Goal: Information Seeking & Learning: Learn about a topic

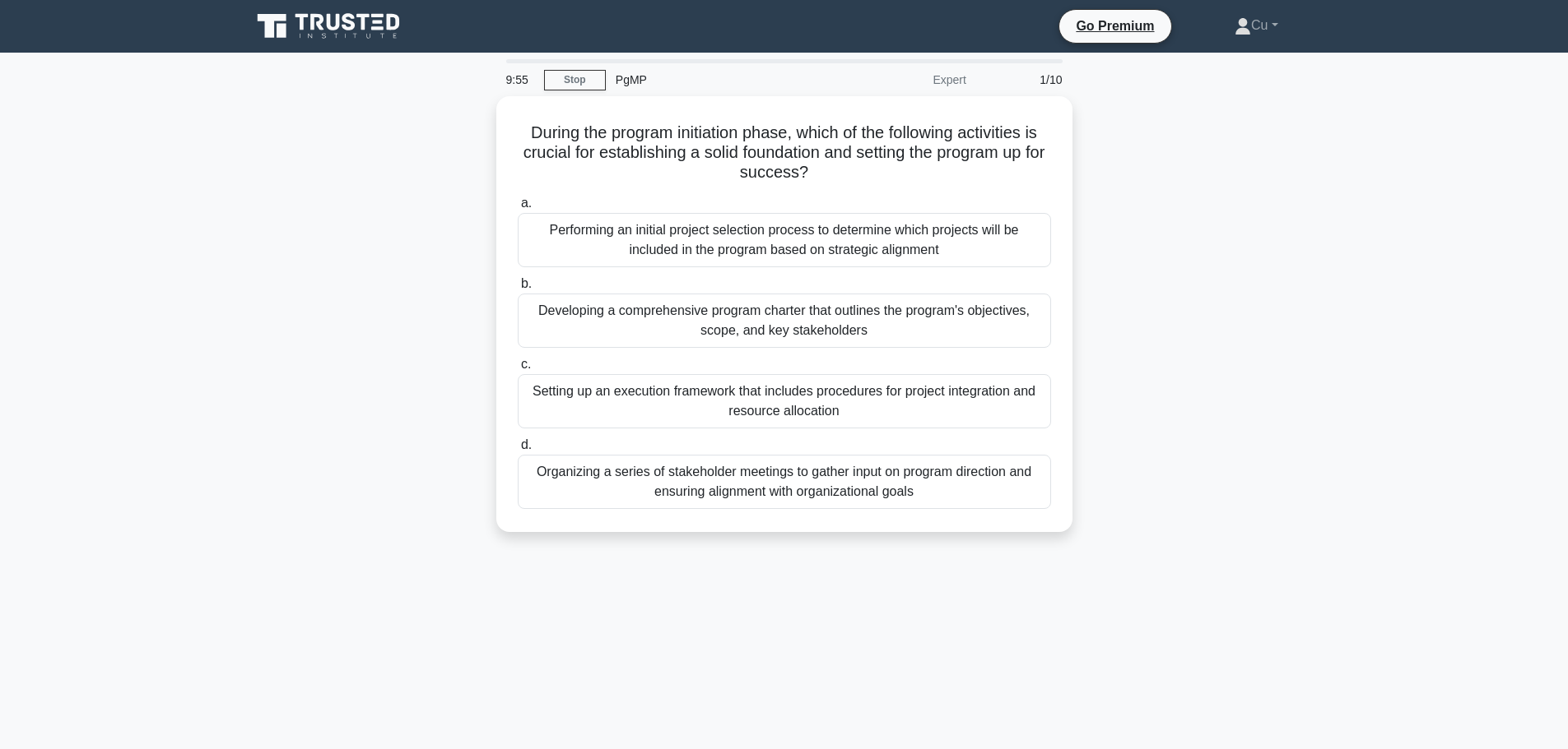
click at [302, 22] on icon at bounding box center [302, 22] width 13 height 17
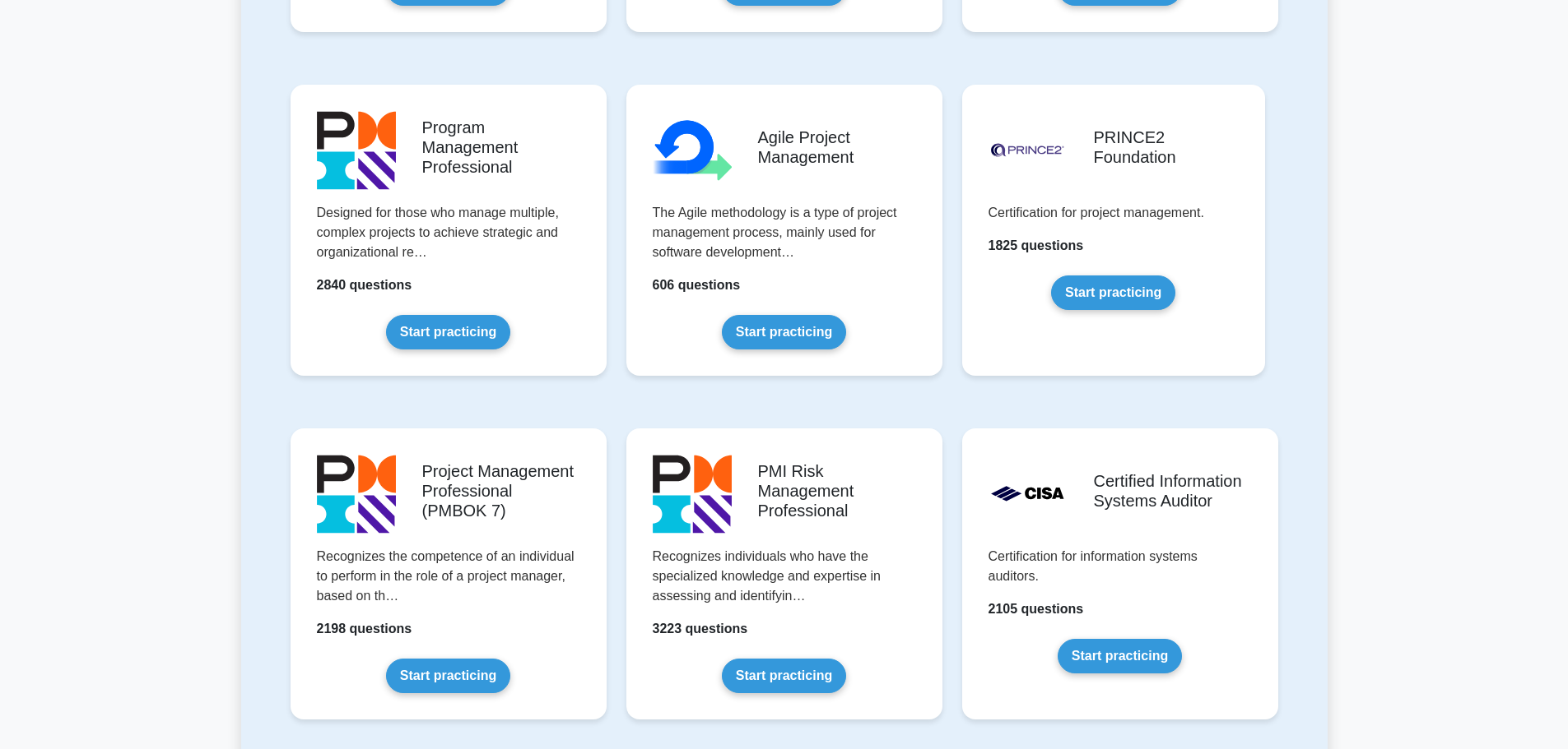
scroll to position [970, 0]
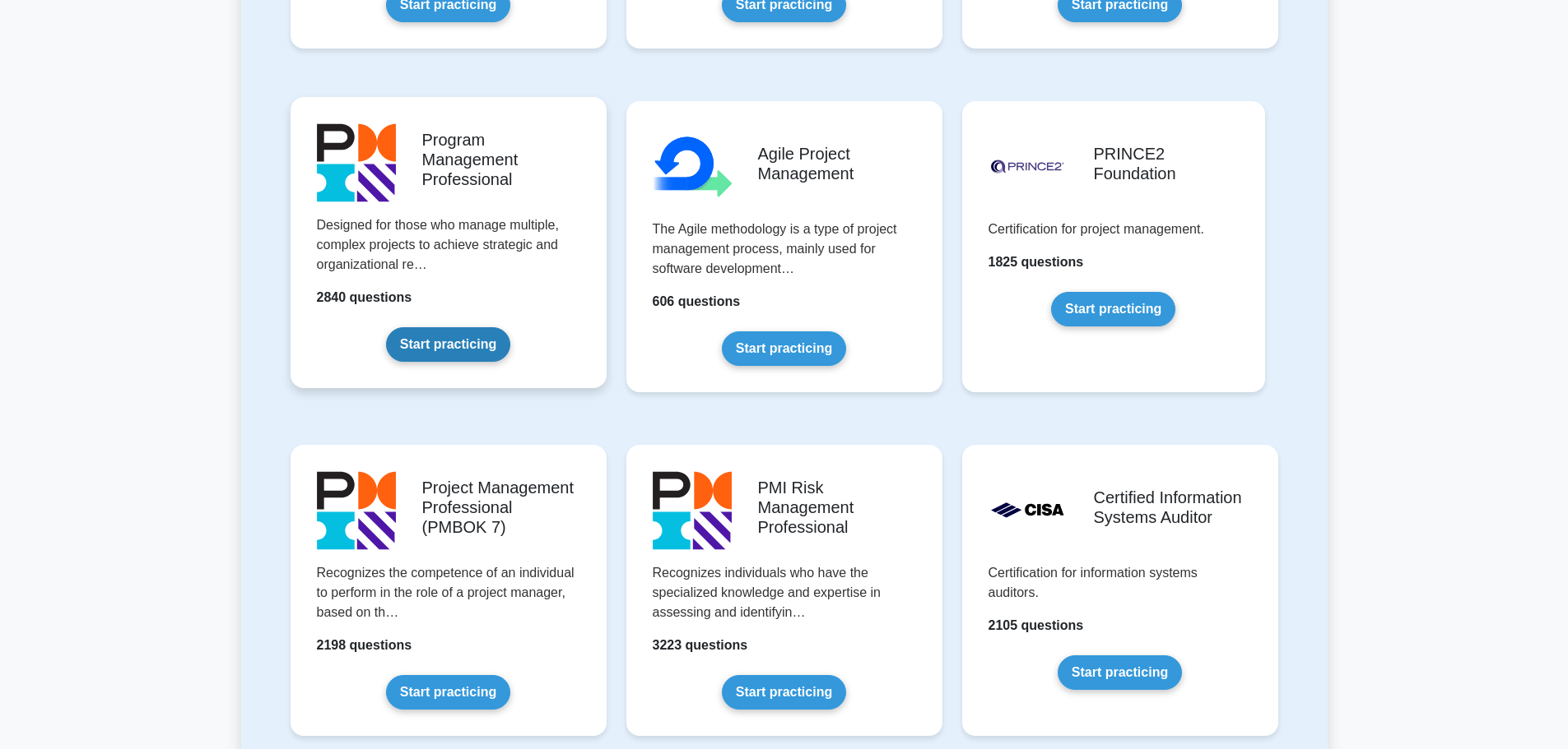
click at [442, 350] on link "Start practicing" at bounding box center [447, 345] width 124 height 35
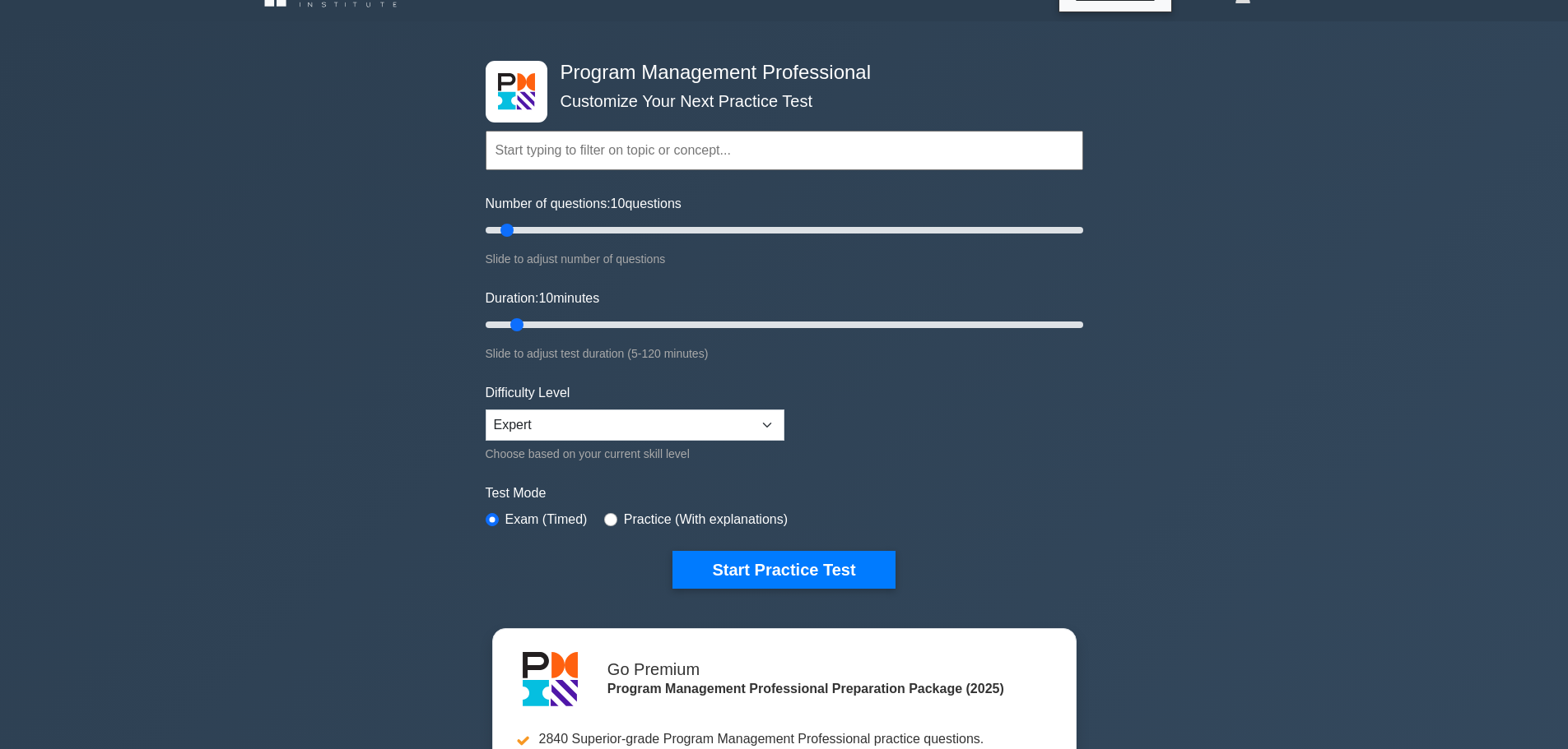
scroll to position [24, 0]
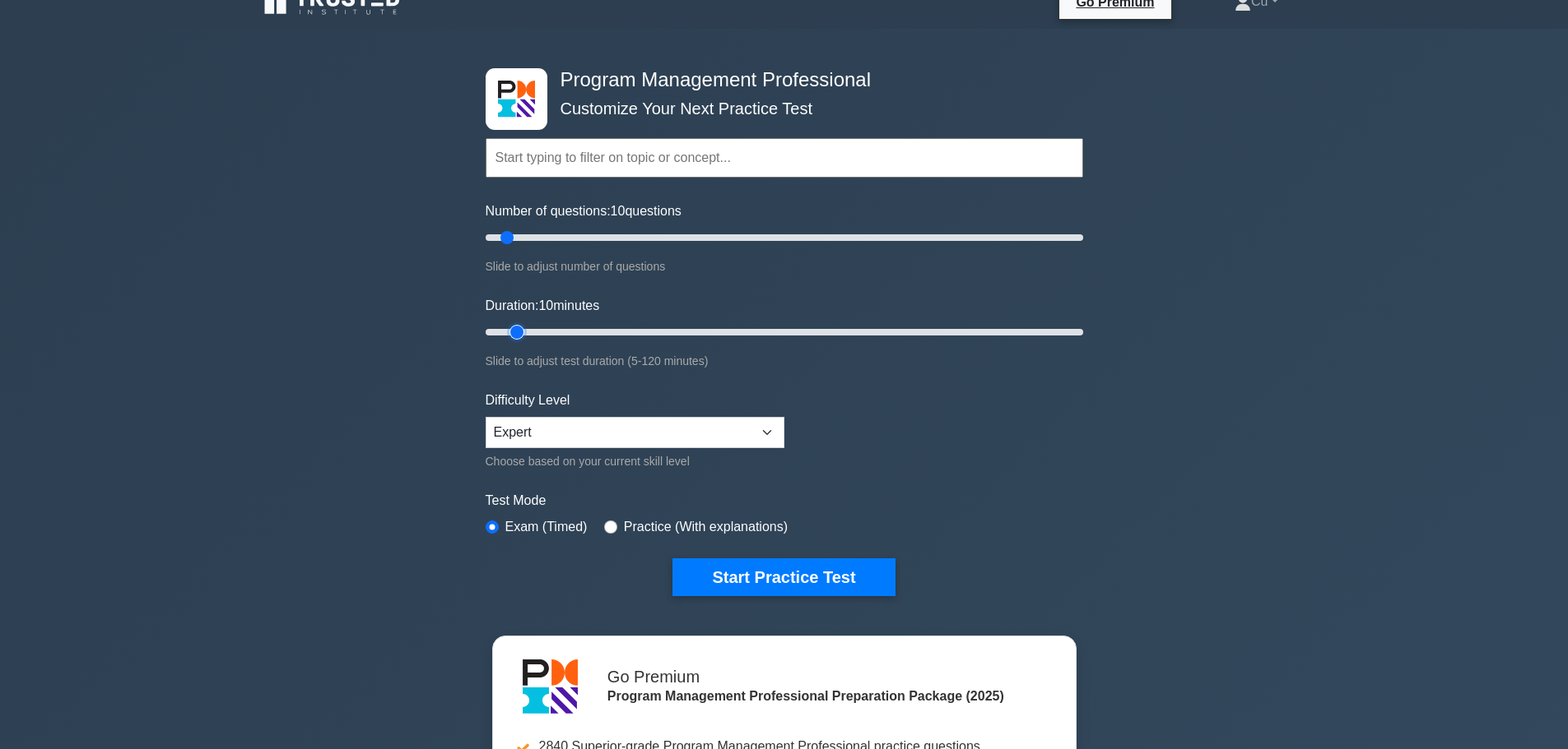
click at [528, 332] on input "Duration: 10 minutes" at bounding box center [784, 331] width 598 height 19
type input "15"
click at [522, 237] on input "Number of questions: 10 questions" at bounding box center [784, 237] width 598 height 19
click at [535, 335] on input "Duration: 10 minutes" at bounding box center [784, 331] width 598 height 19
type input "20"
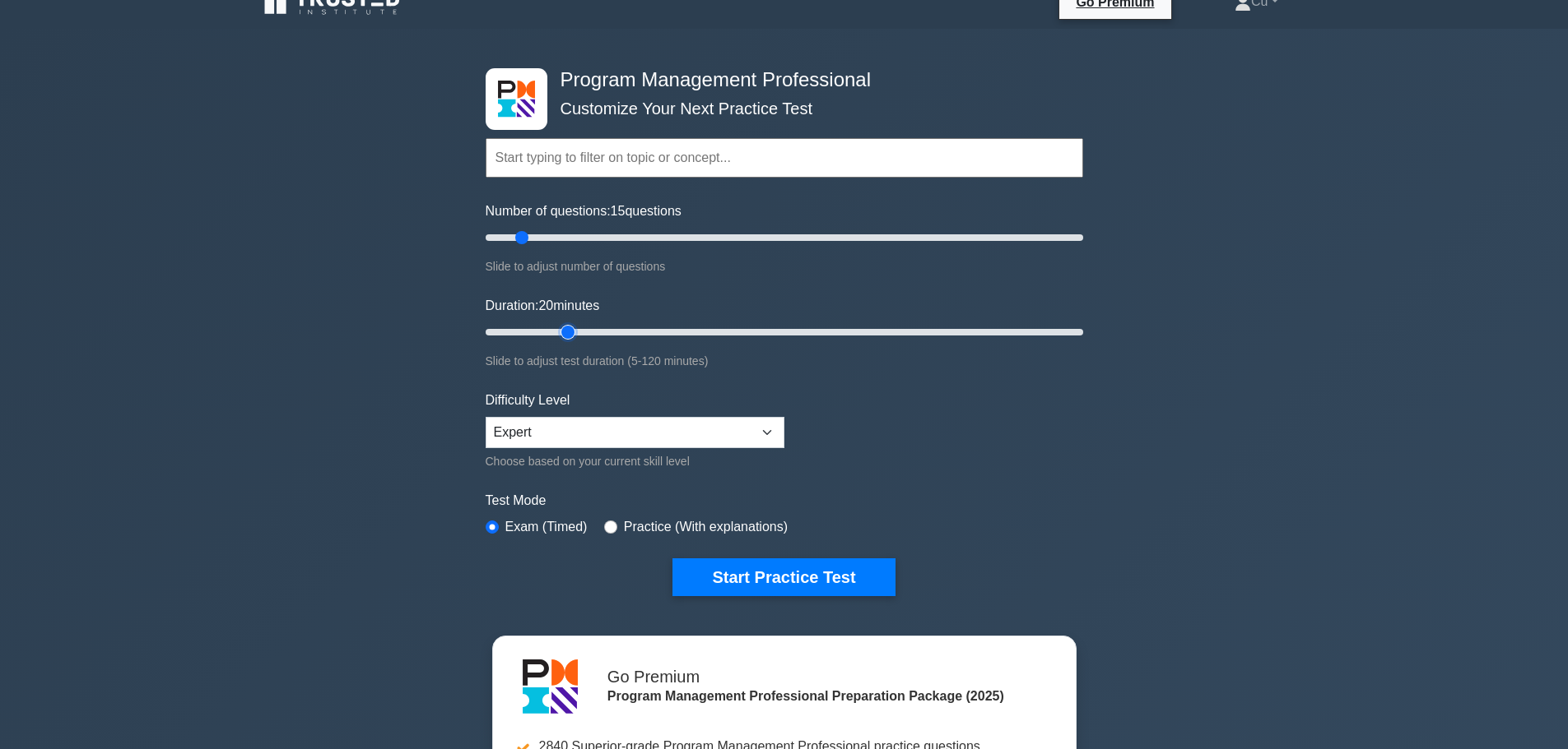
click at [555, 329] on input "Duration: 20 minutes" at bounding box center [784, 331] width 598 height 19
click at [771, 576] on button "Start Practice Test" at bounding box center [783, 577] width 222 height 38
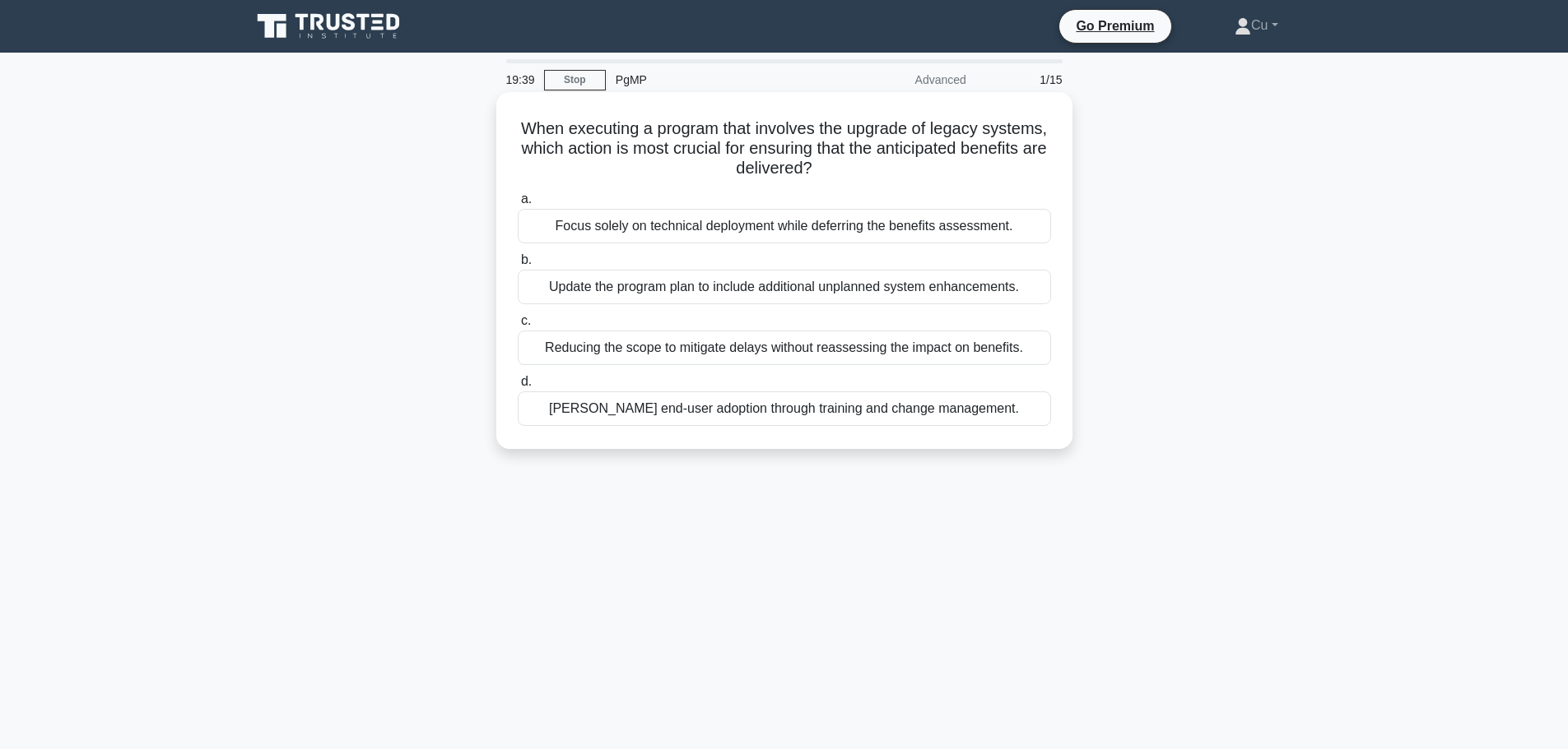
click at [809, 410] on div "[PERSON_NAME] end-user adoption through training and change management." at bounding box center [784, 409] width 533 height 35
click at [517, 387] on input "d. Foster end-user adoption through training and change management." at bounding box center [517, 382] width 0 height 11
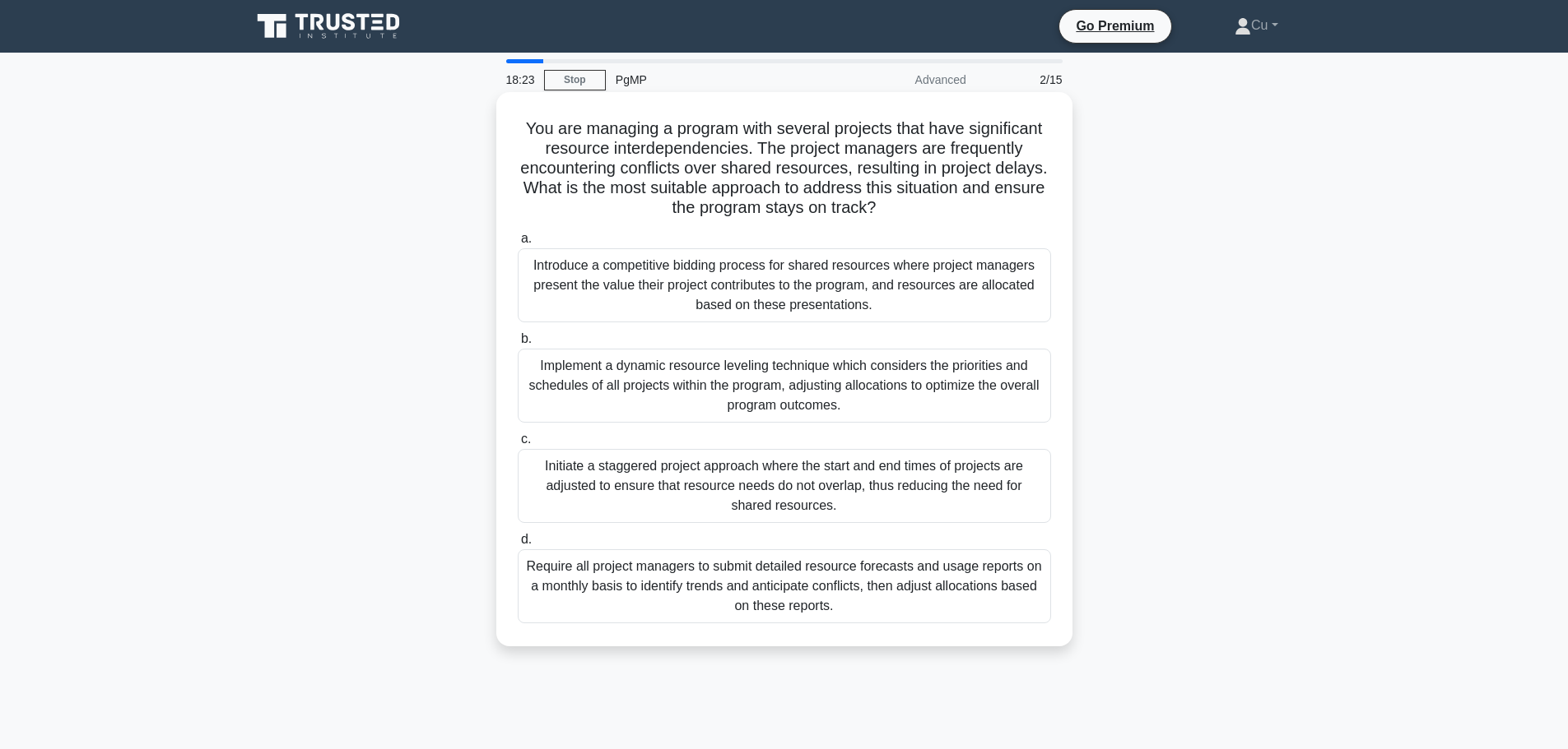
click at [716, 395] on div "Implement a dynamic resource leveling technique which considers the priorities …" at bounding box center [784, 386] width 533 height 74
click at [517, 344] on input "b. Implement a dynamic resource leveling technique which considers the prioriti…" at bounding box center [517, 340] width 0 height 11
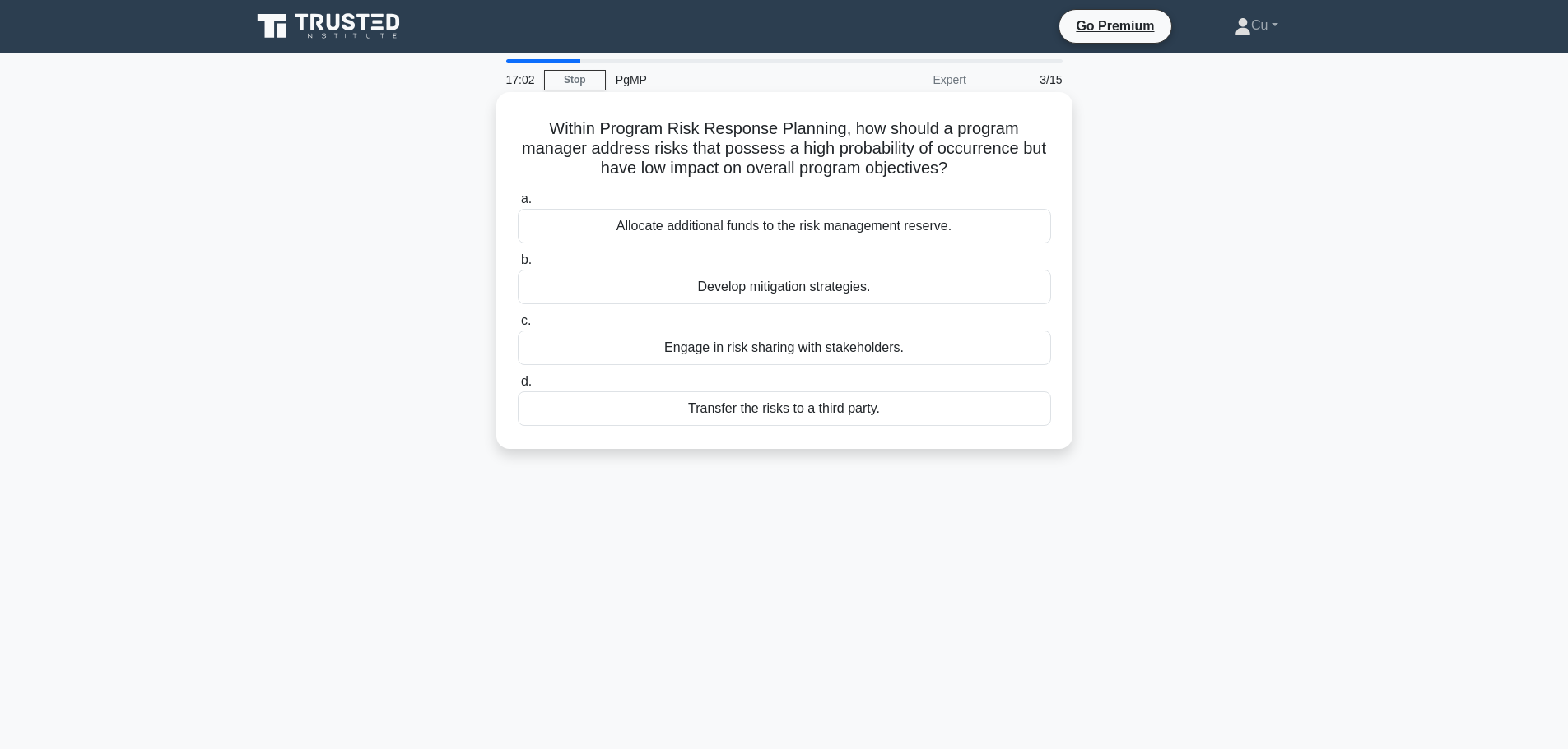
click at [717, 411] on div "Transfer the risks to a third party." at bounding box center [784, 409] width 533 height 35
click at [517, 387] on input "d. Transfer the risks to a third party." at bounding box center [517, 382] width 0 height 11
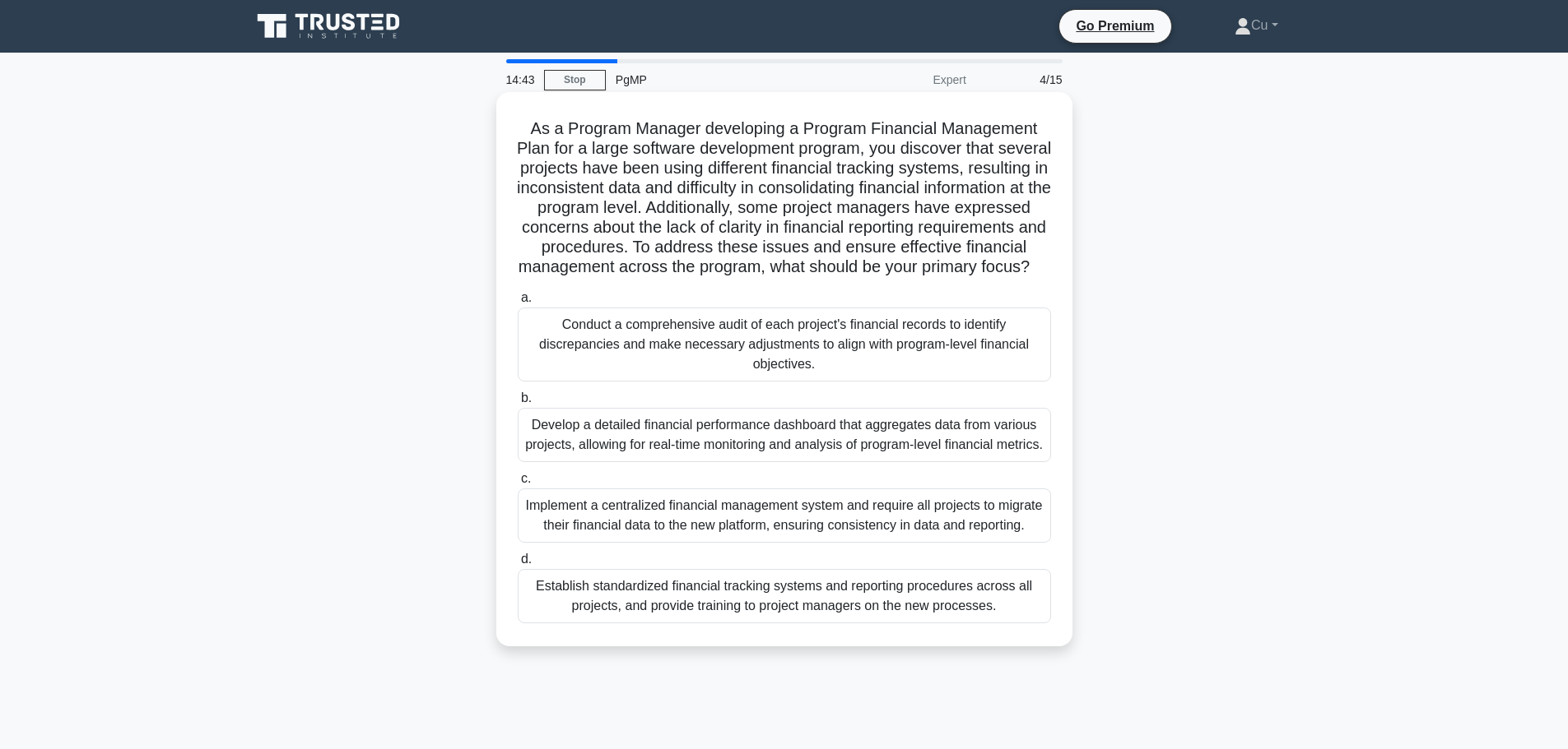
click at [928, 543] on div "Implement a centralized financial management system and require all projects to…" at bounding box center [784, 515] width 533 height 54
click at [517, 484] on input "c. Implement a centralized financial management system and require all projects…" at bounding box center [517, 479] width 0 height 11
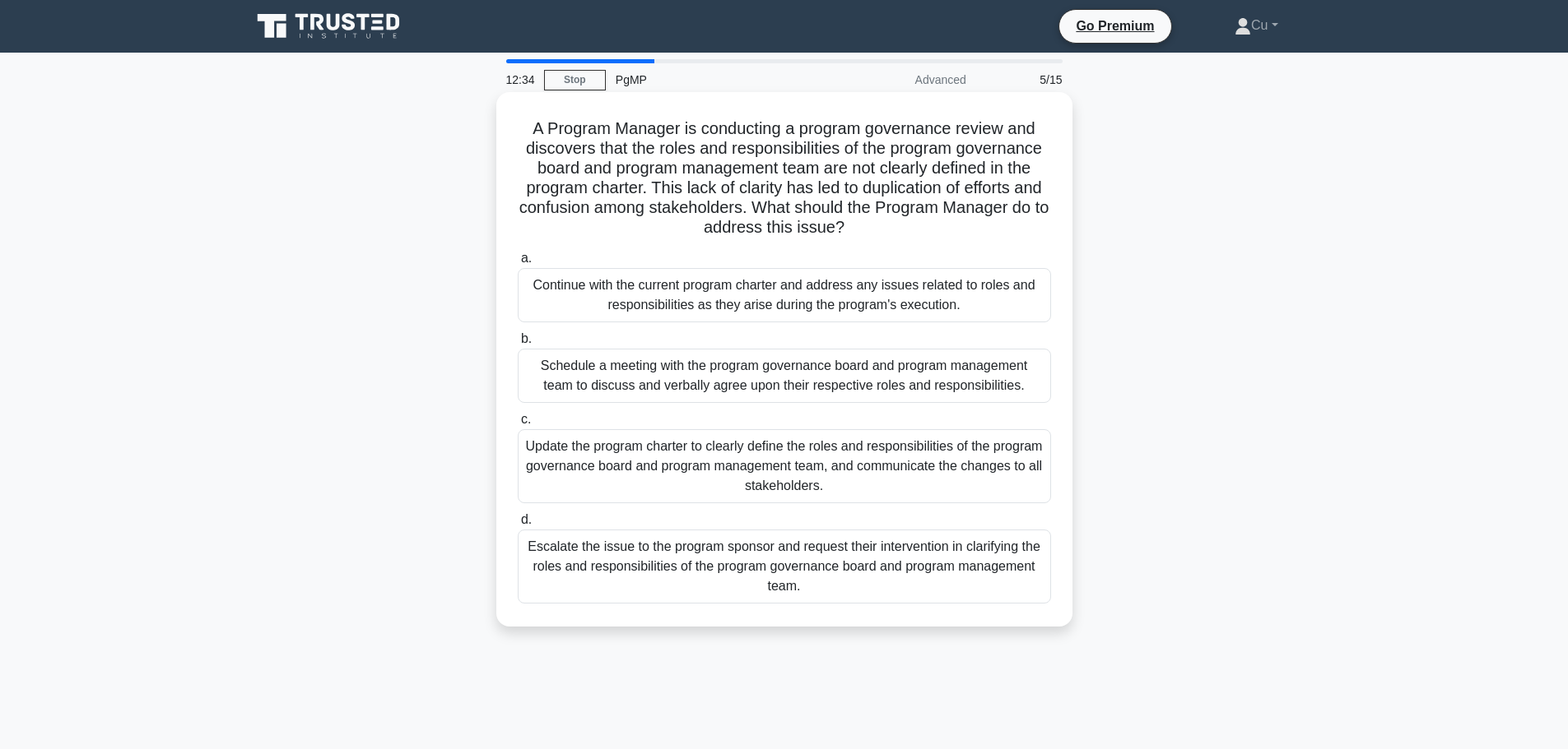
click at [787, 569] on div "Escalate the issue to the program sponsor and request their intervention in cla…" at bounding box center [784, 567] width 533 height 74
click at [517, 525] on input "d. Escalate the issue to the program sponsor and request their intervention in …" at bounding box center [517, 520] width 0 height 11
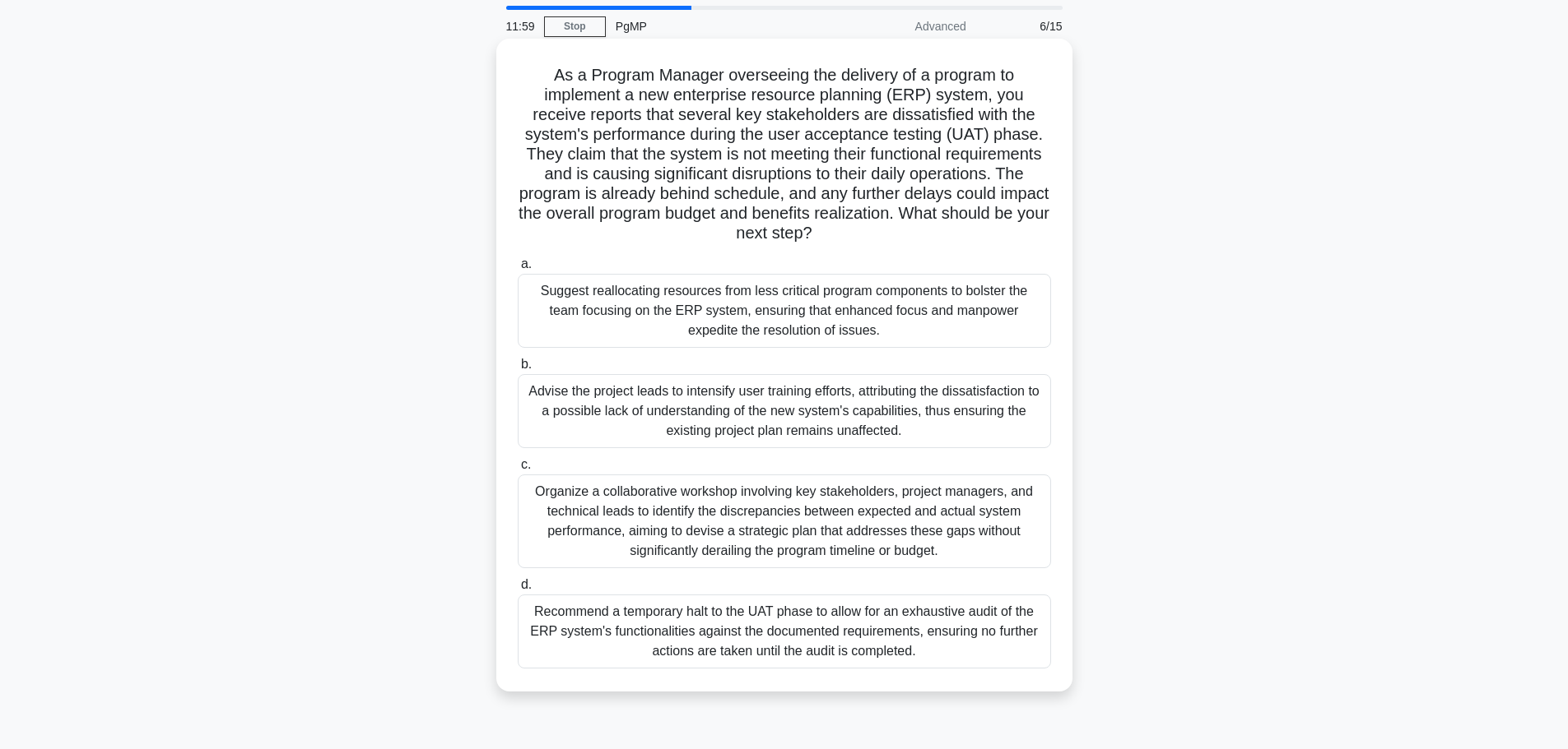
scroll to position [82, 0]
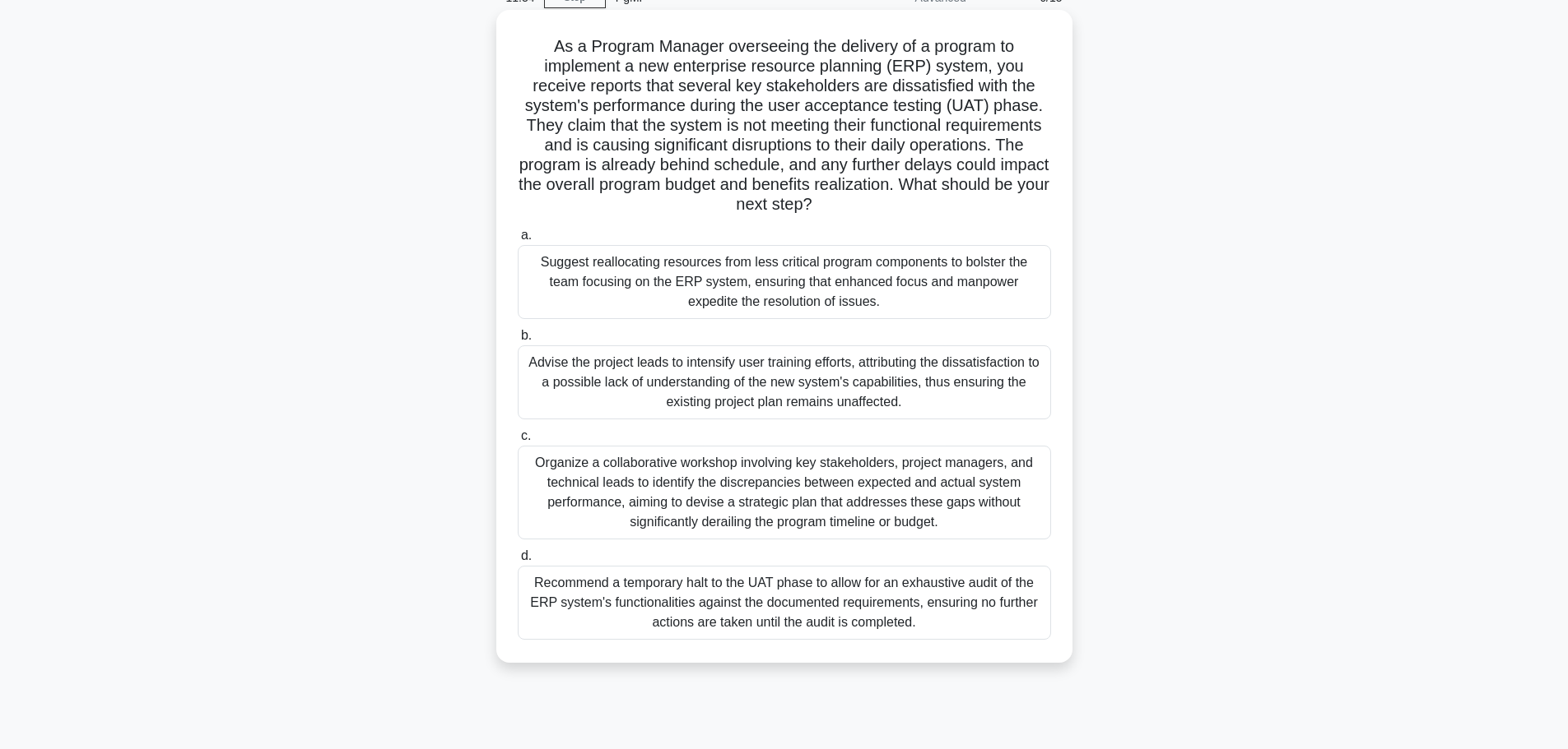
click at [770, 505] on div "Organize a collaborative workshop involving key stakeholders, project managers,…" at bounding box center [784, 492] width 533 height 94
click at [517, 442] on input "c. Organize a collaborative workshop involving key stakeholders, project manage…" at bounding box center [517, 436] width 0 height 11
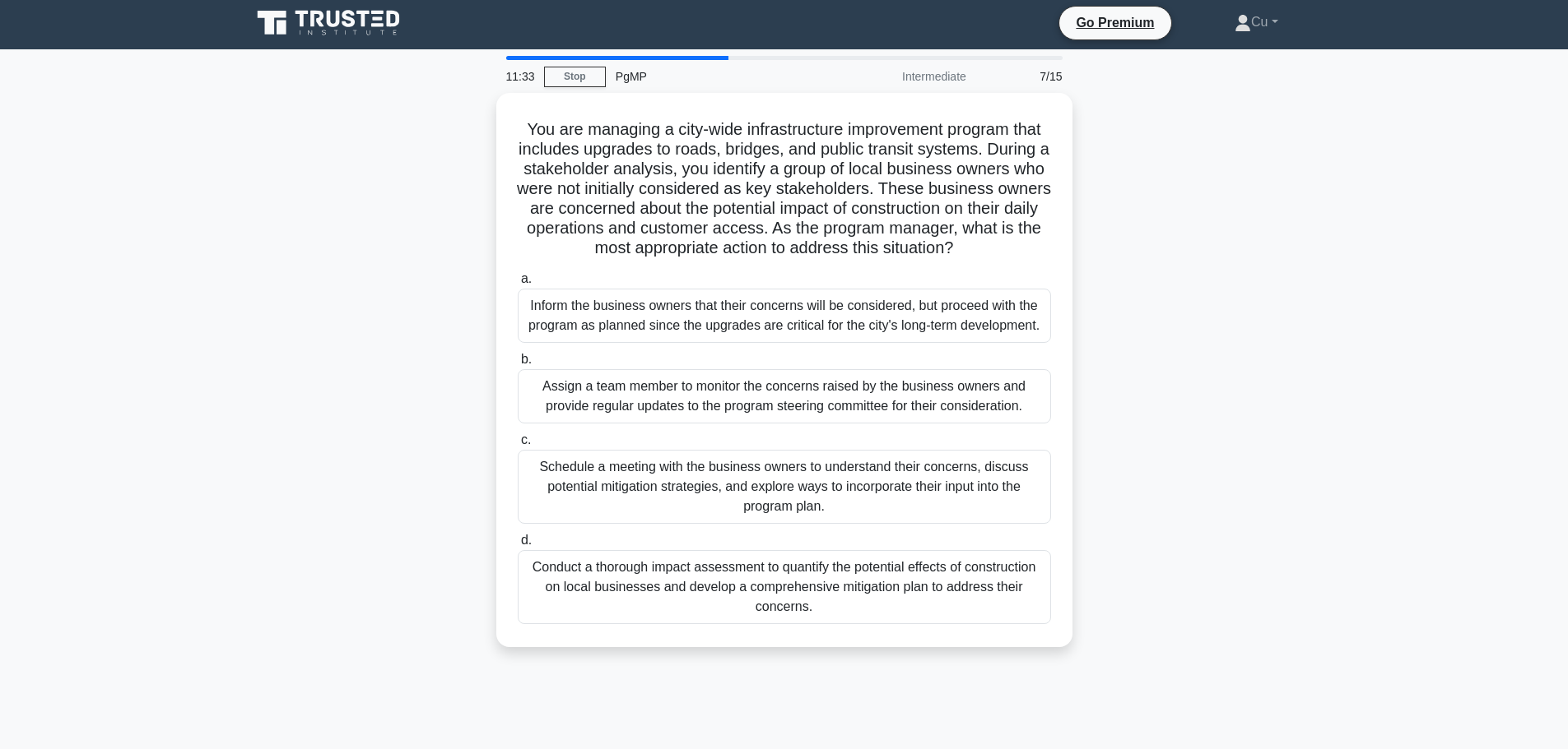
scroll to position [0, 0]
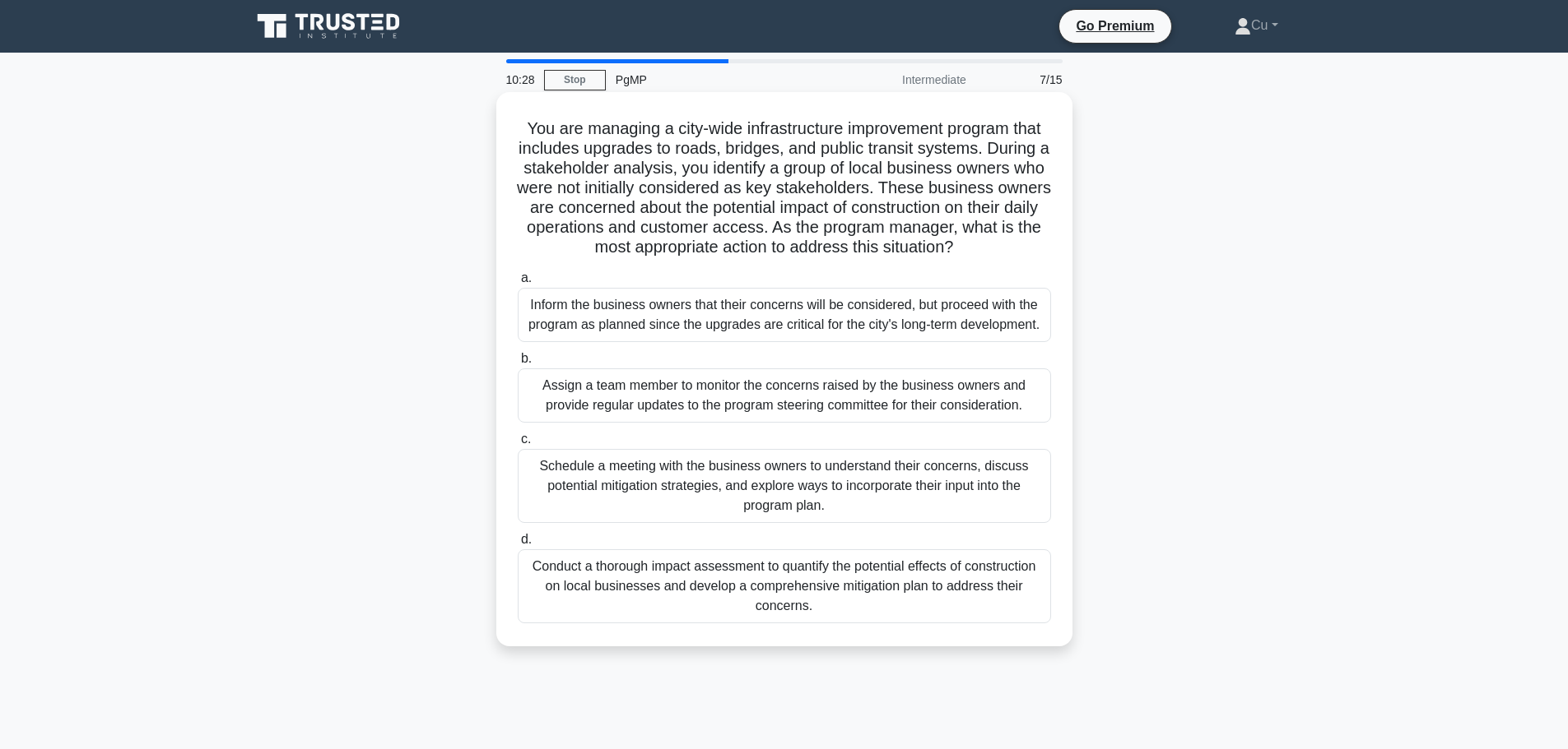
click at [737, 487] on div "Schedule a meeting with the business owners to understand their concerns, discu…" at bounding box center [784, 486] width 533 height 74
click at [517, 445] on input "c. Schedule a meeting with the business owners to understand their concerns, di…" at bounding box center [517, 440] width 0 height 11
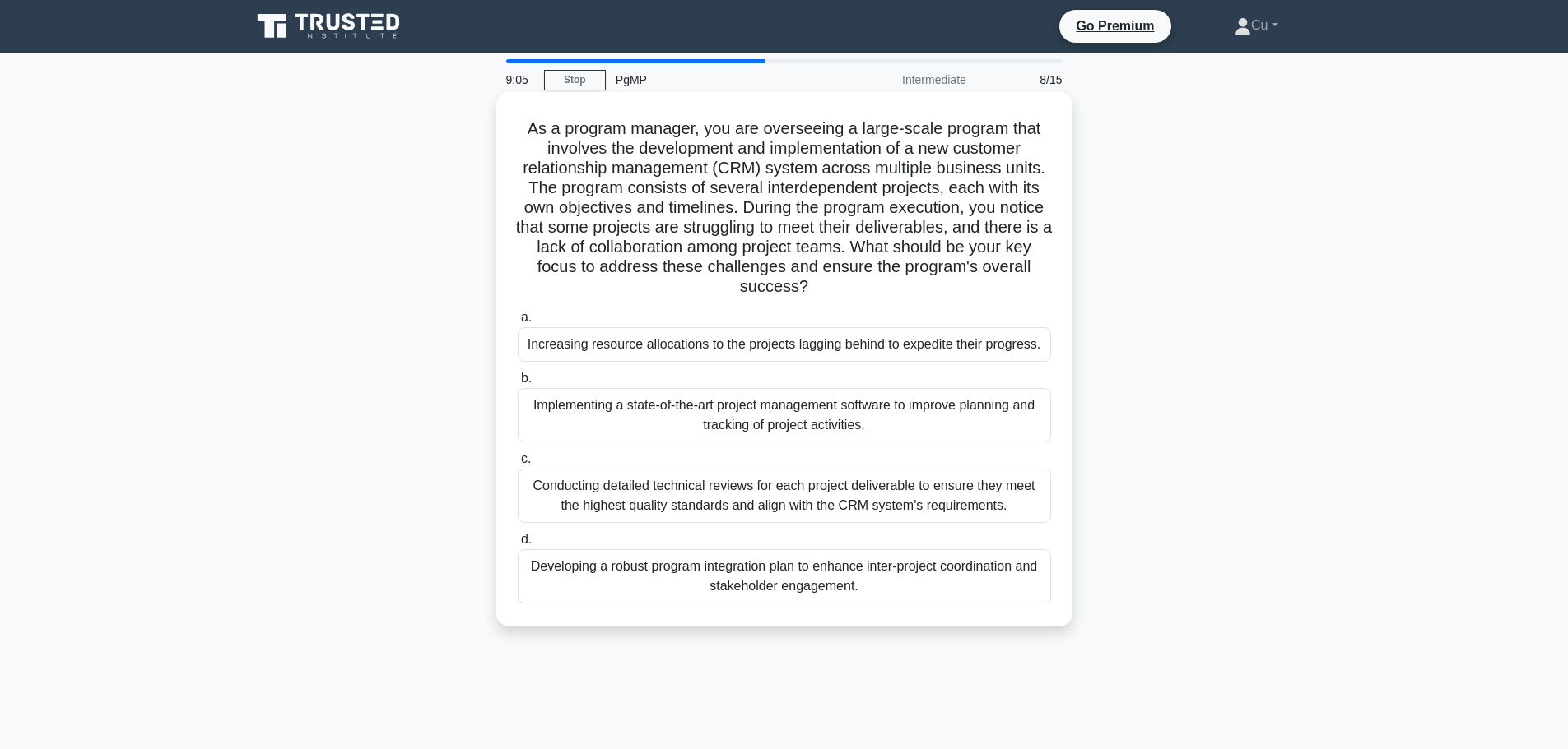
click at [643, 576] on div "Developing a robust program integration plan to enhance inter-project coordinat…" at bounding box center [784, 576] width 533 height 54
click at [517, 546] on input "d. Developing a robust program integration plan to enhance inter-project coordi…" at bounding box center [517, 540] width 0 height 11
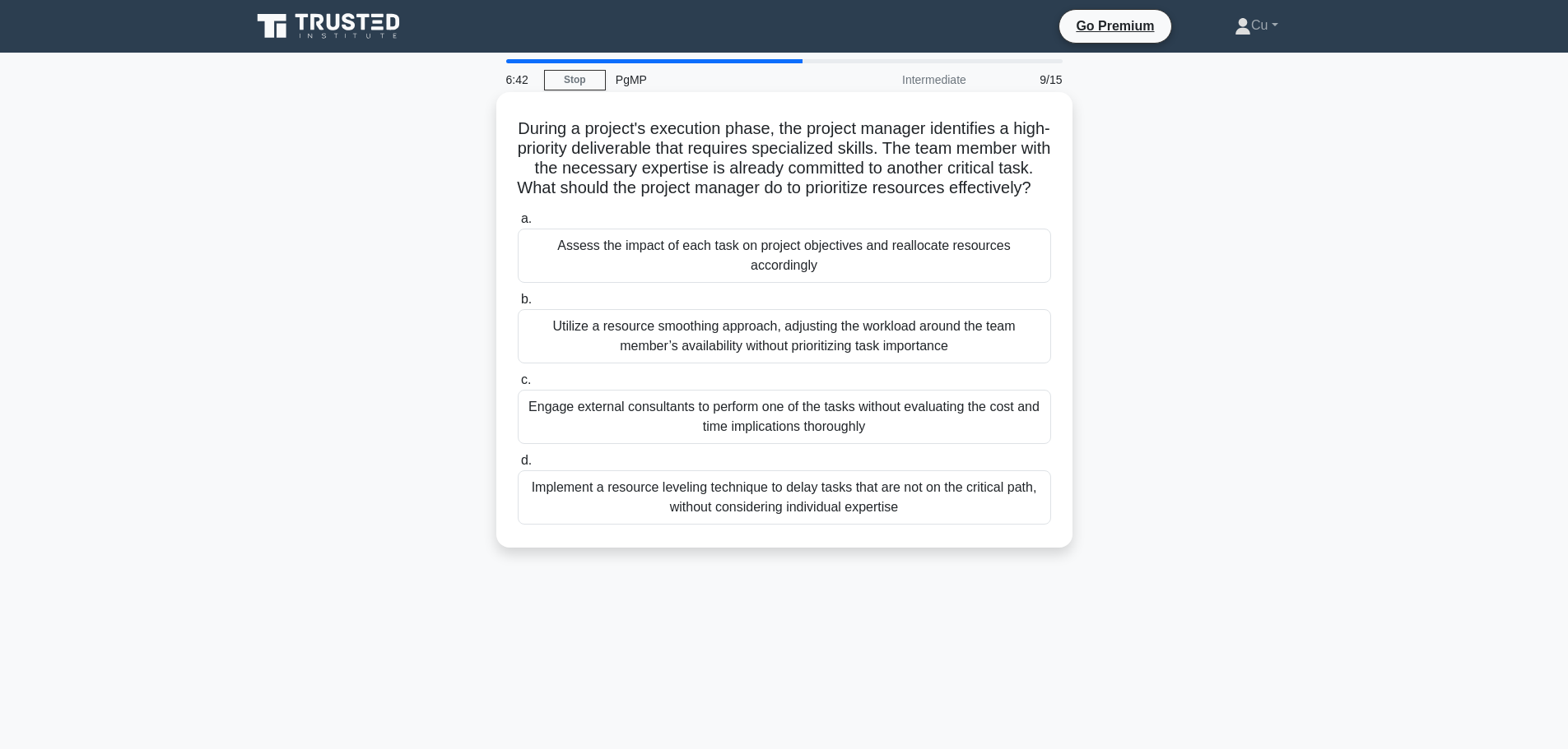
click at [688, 262] on div "Assess the impact of each task on project objectives and reallocate resources a…" at bounding box center [784, 255] width 533 height 54
click at [517, 225] on input "a. Assess the impact of each task on project objectives and reallocate resource…" at bounding box center [517, 219] width 0 height 11
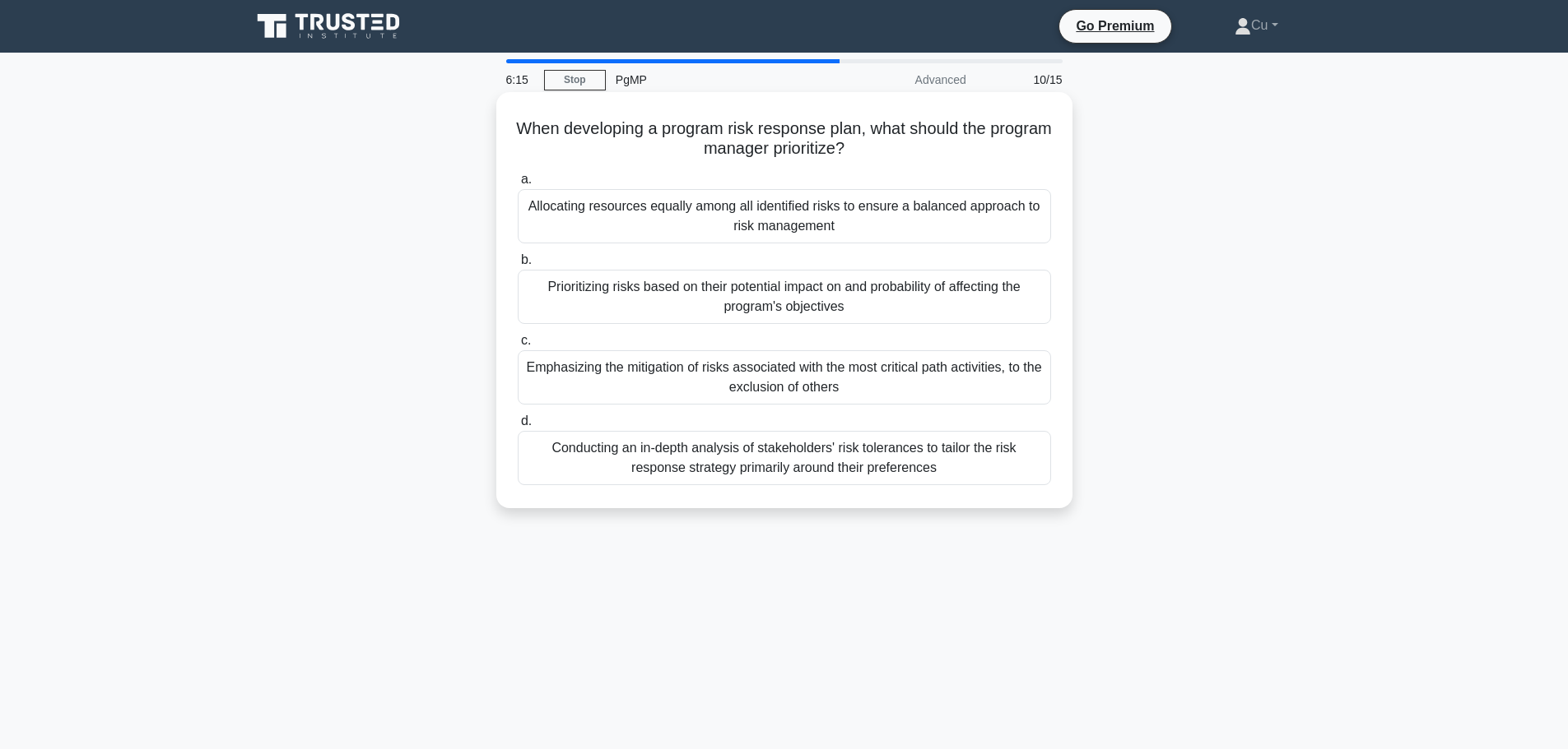
click at [954, 293] on div "Prioritizing risks based on their potential impact on and probability of affect…" at bounding box center [784, 296] width 533 height 54
click at [517, 266] on input "b. Prioritizing risks based on their potential impact on and probability of aff…" at bounding box center [517, 260] width 0 height 11
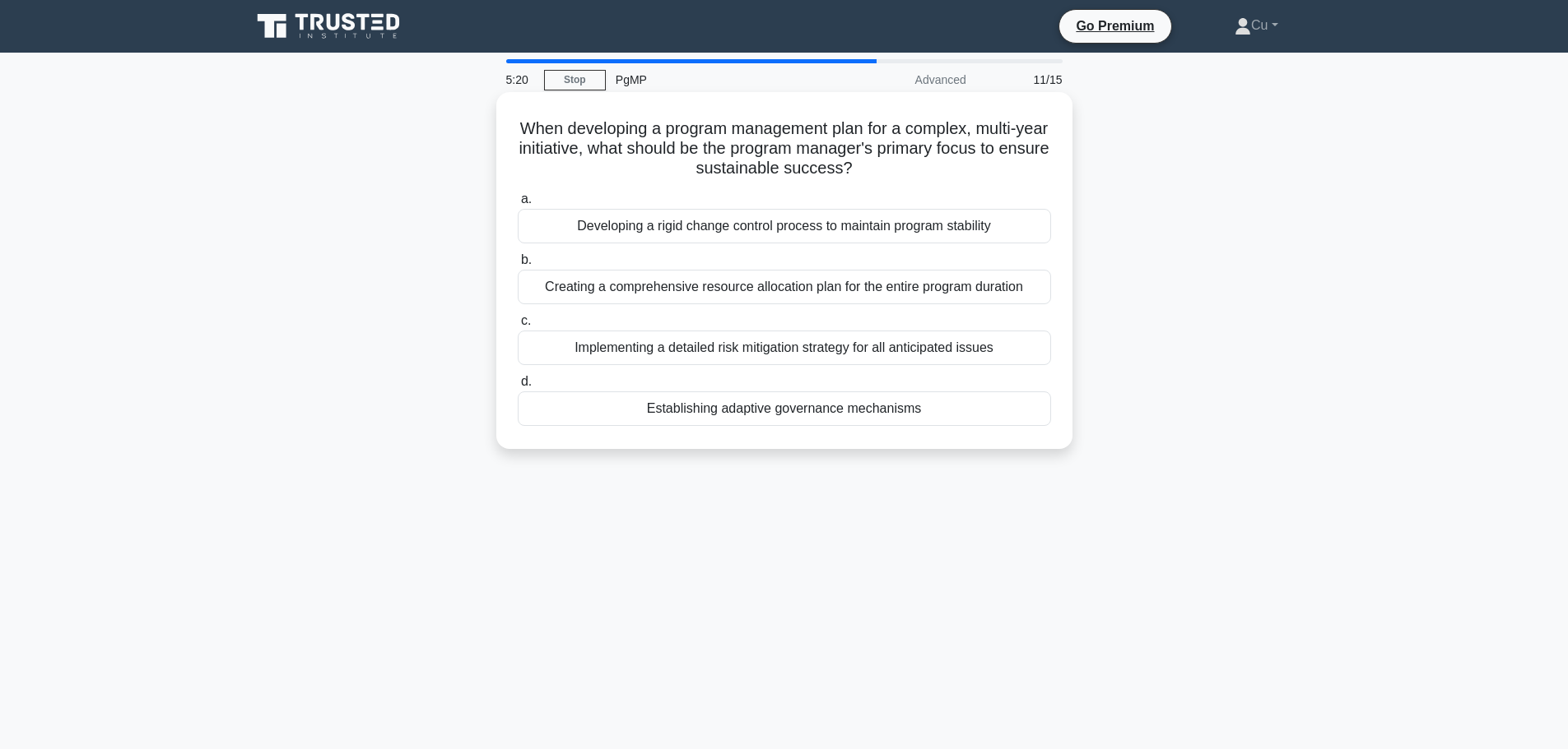
click at [734, 410] on div "Establishing adaptive governance mechanisms" at bounding box center [784, 409] width 533 height 35
click at [517, 387] on input "d. Establishing adaptive governance mechanisms" at bounding box center [517, 382] width 0 height 11
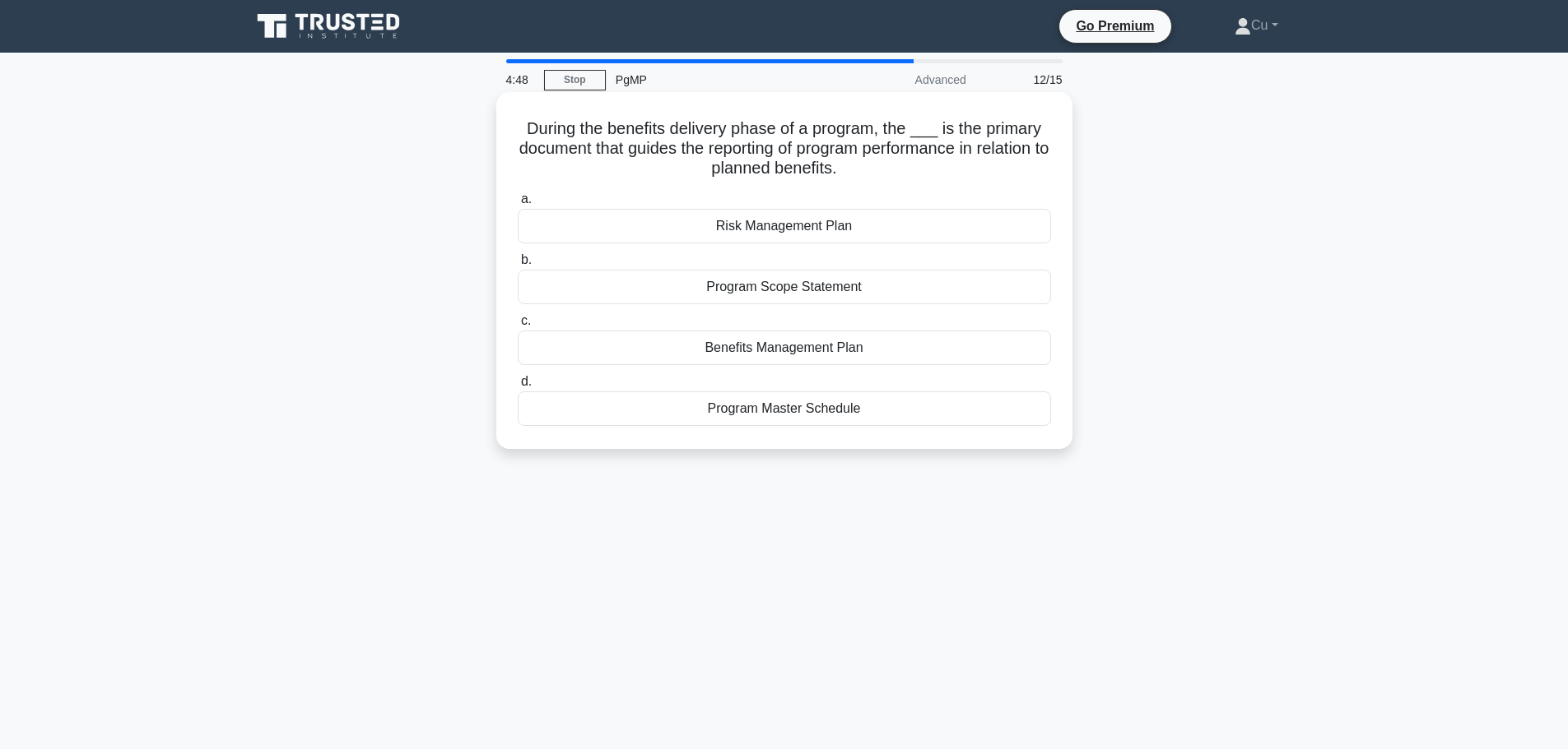
click at [804, 351] on div "Benefits Management Plan" at bounding box center [784, 348] width 533 height 35
click at [517, 327] on input "c. Benefits Management Plan" at bounding box center [517, 321] width 0 height 11
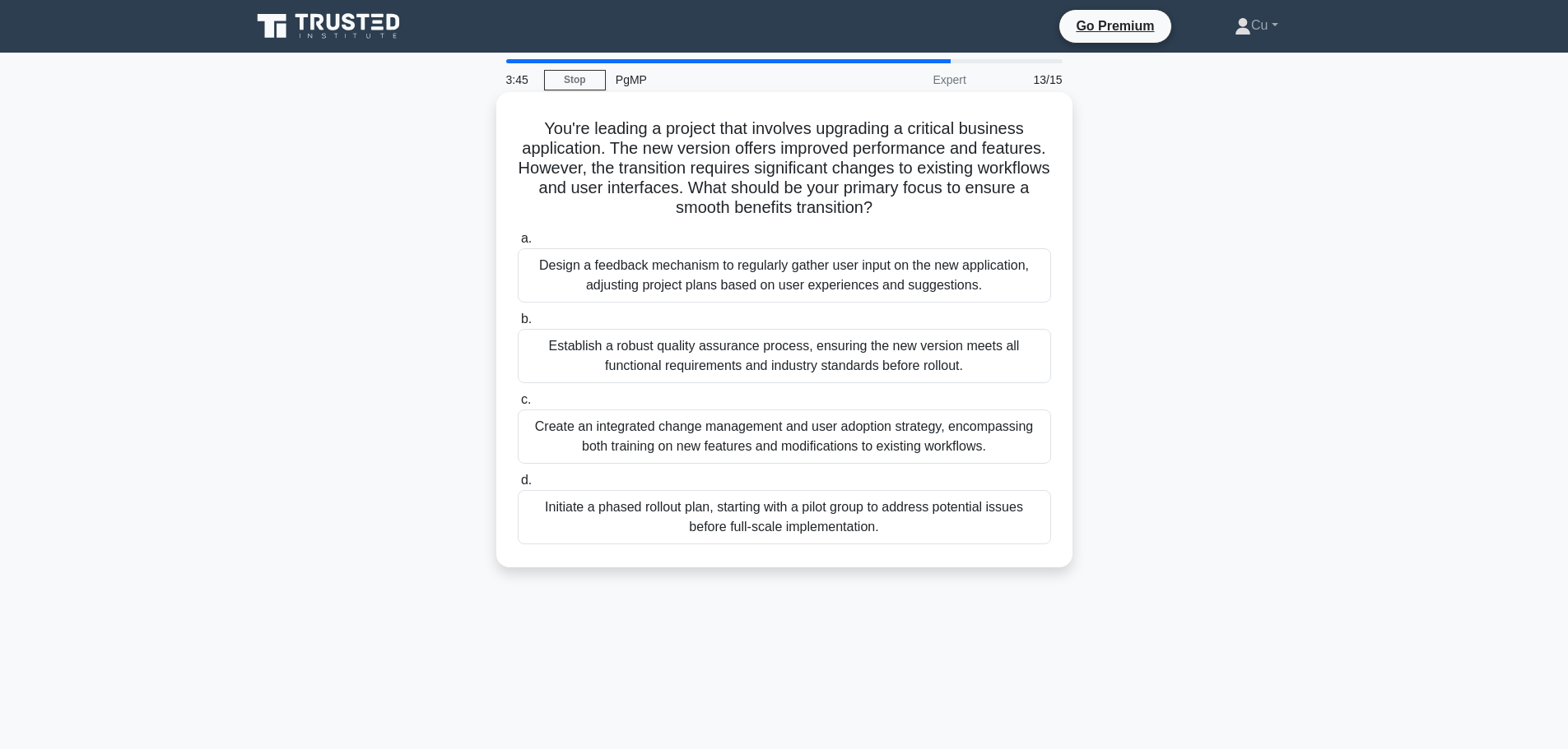
click at [822, 445] on div "Create an integrated change management and user adoption strategy, encompassing…" at bounding box center [784, 436] width 533 height 54
click at [517, 406] on input "c. Create an integrated change management and user adoption strategy, encompass…" at bounding box center [517, 400] width 0 height 11
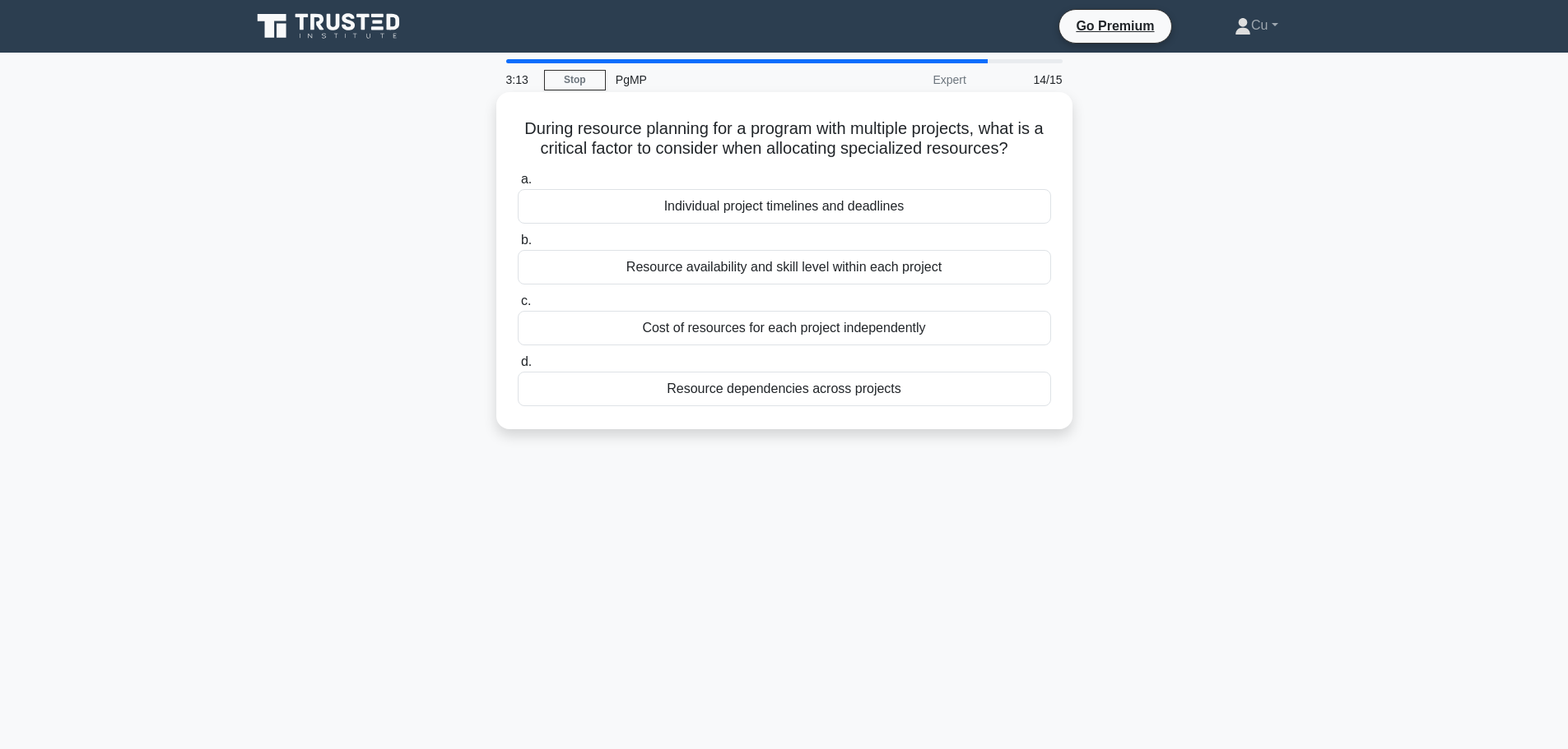
click at [848, 390] on div "Resource dependencies across projects" at bounding box center [784, 389] width 533 height 35
click at [517, 367] on input "d. Resource dependencies across projects" at bounding box center [517, 363] width 0 height 11
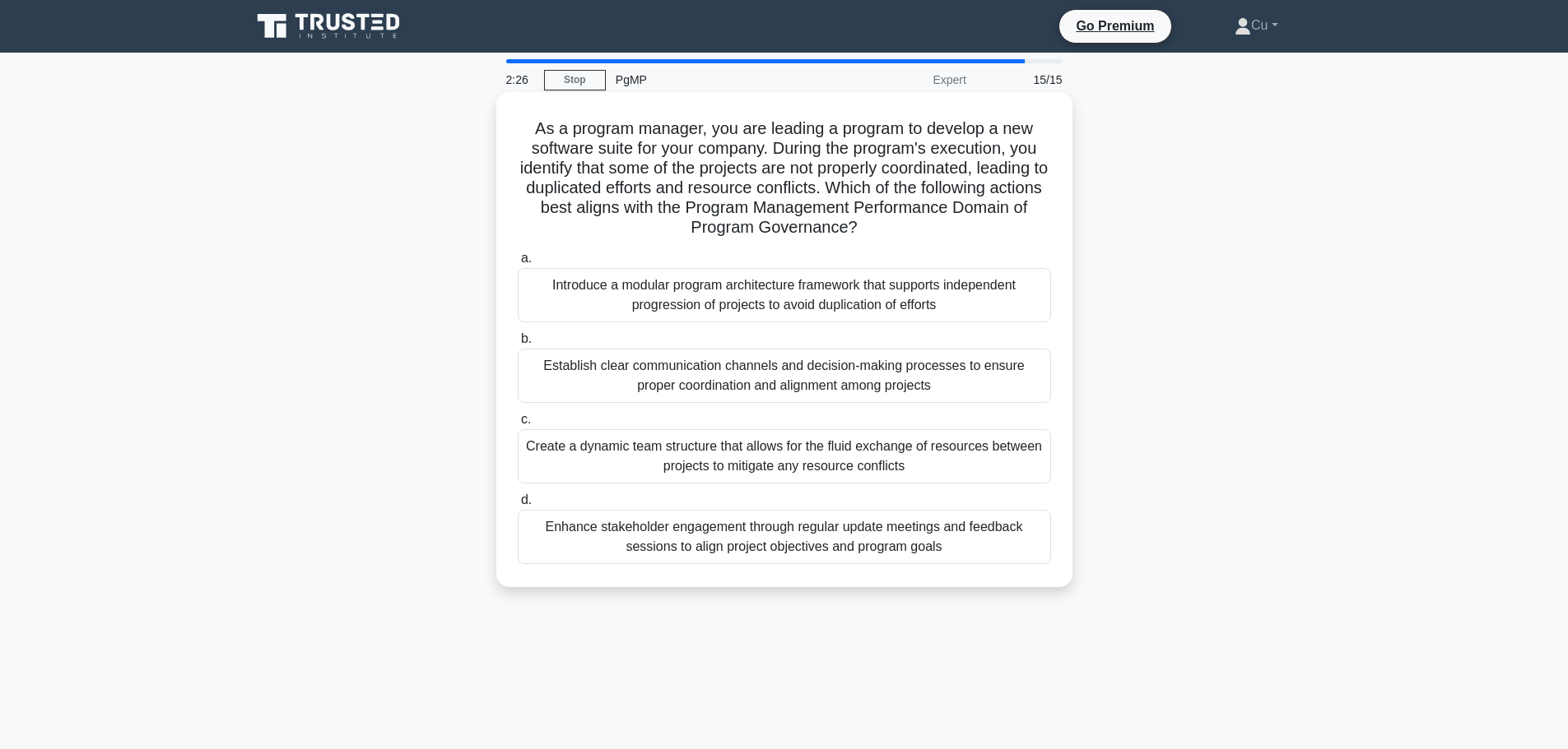
click at [995, 377] on div "Establish clear communication channels and decision-making processes to ensure …" at bounding box center [784, 375] width 533 height 54
click at [517, 344] on input "b. Establish clear communication channels and decision-making processes to ensu…" at bounding box center [517, 340] width 0 height 11
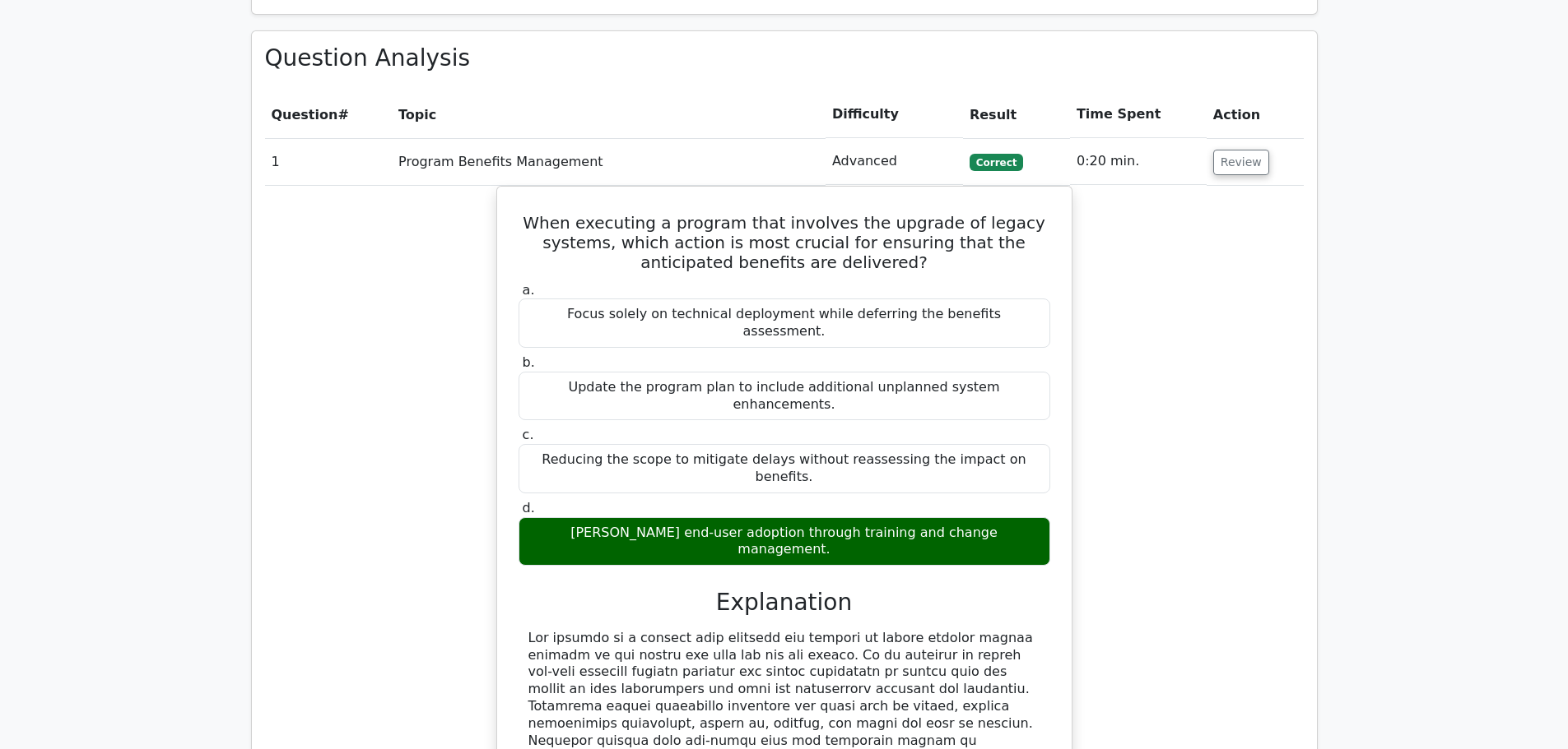
scroll to position [1234, 0]
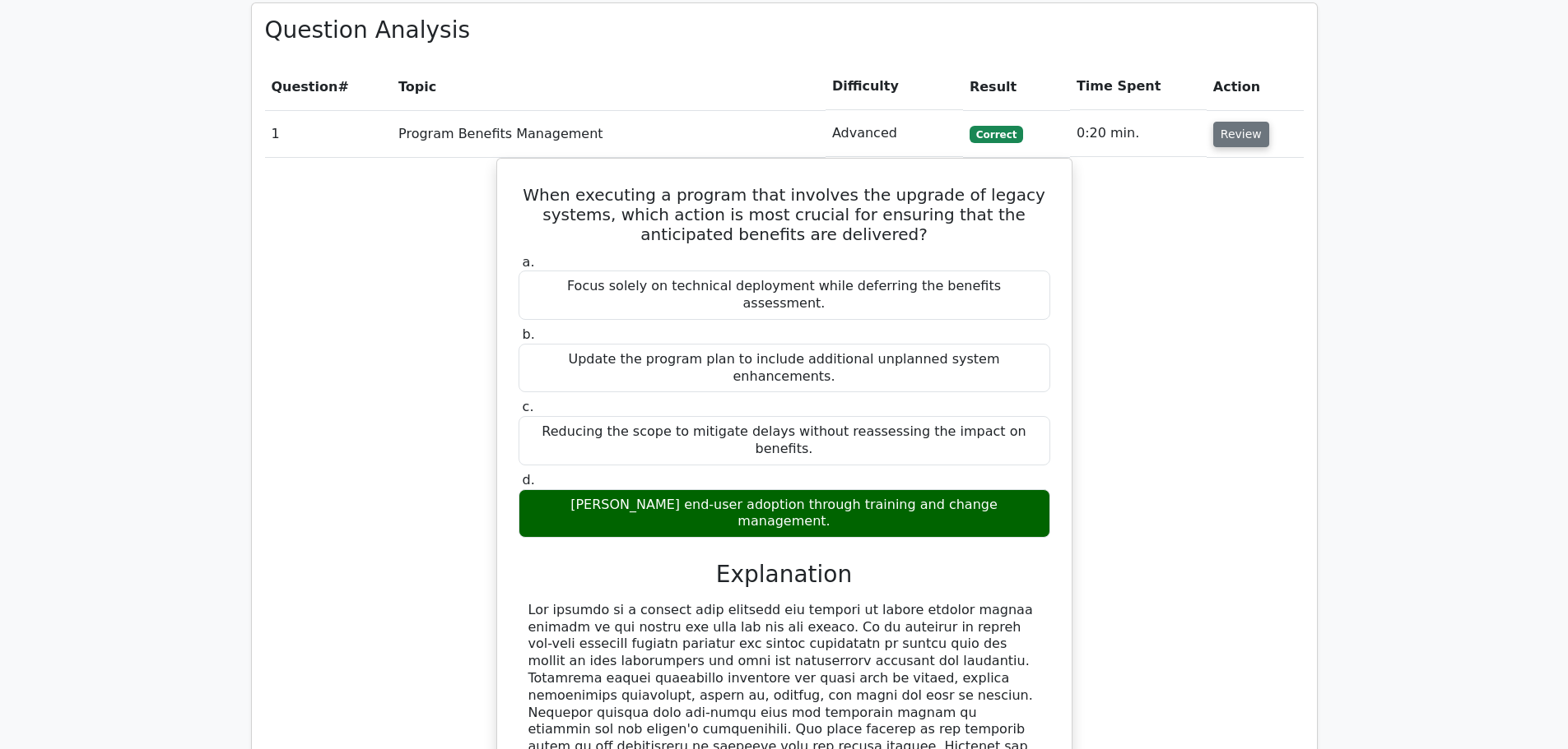
click at [1253, 121] on button "Review" at bounding box center [1240, 134] width 56 height 26
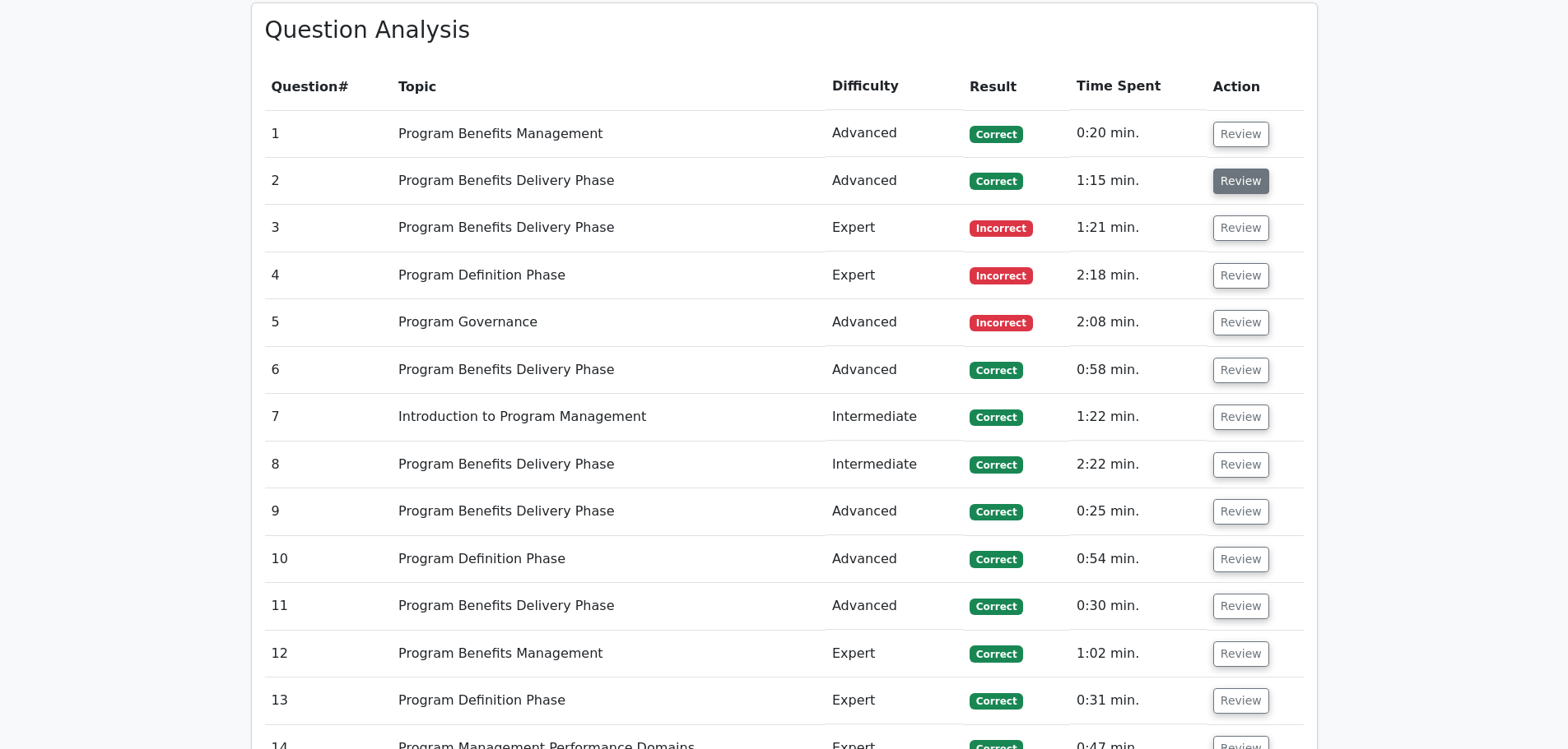
click at [1245, 168] on button "Review" at bounding box center [1240, 181] width 56 height 26
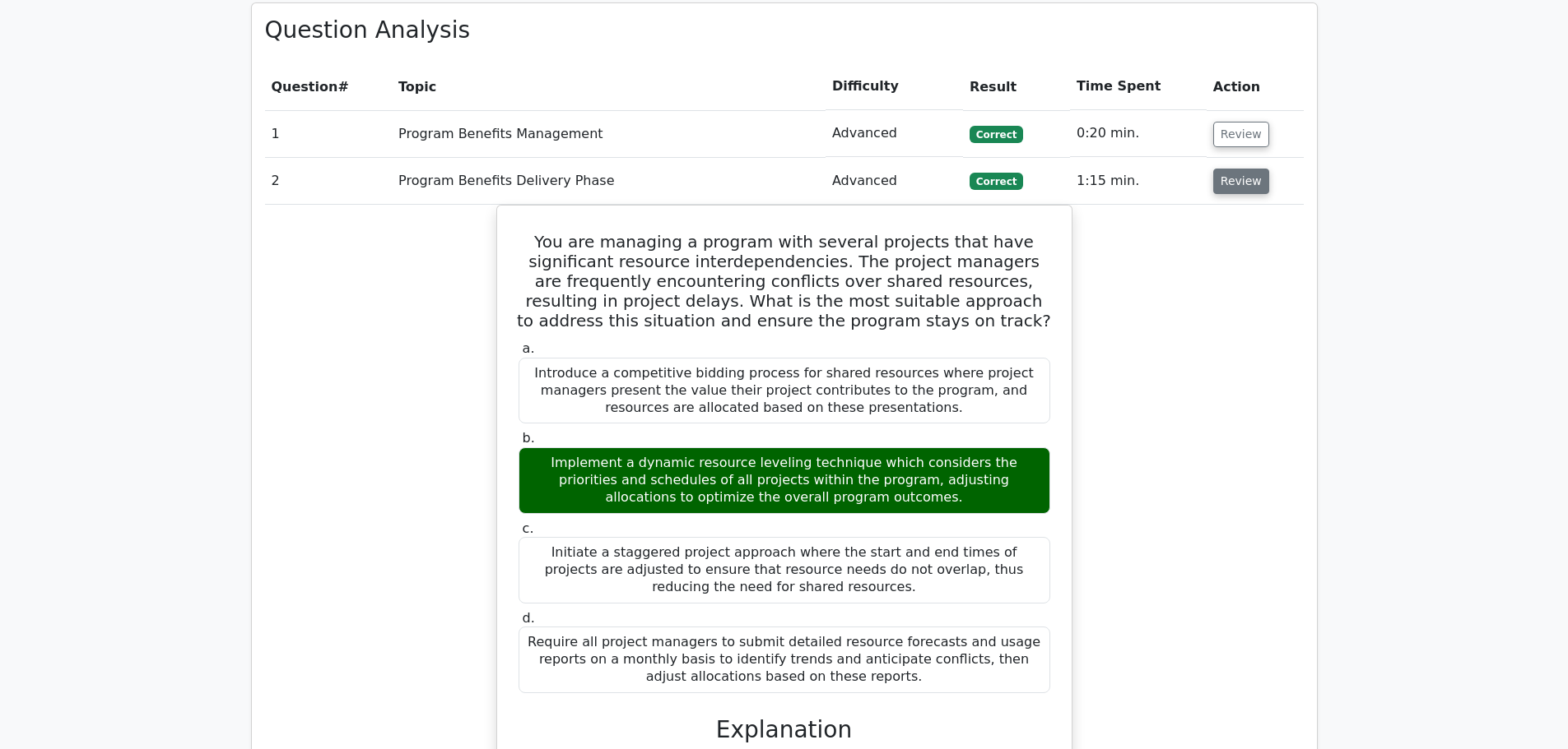
click at [1231, 168] on button "Review" at bounding box center [1240, 181] width 56 height 26
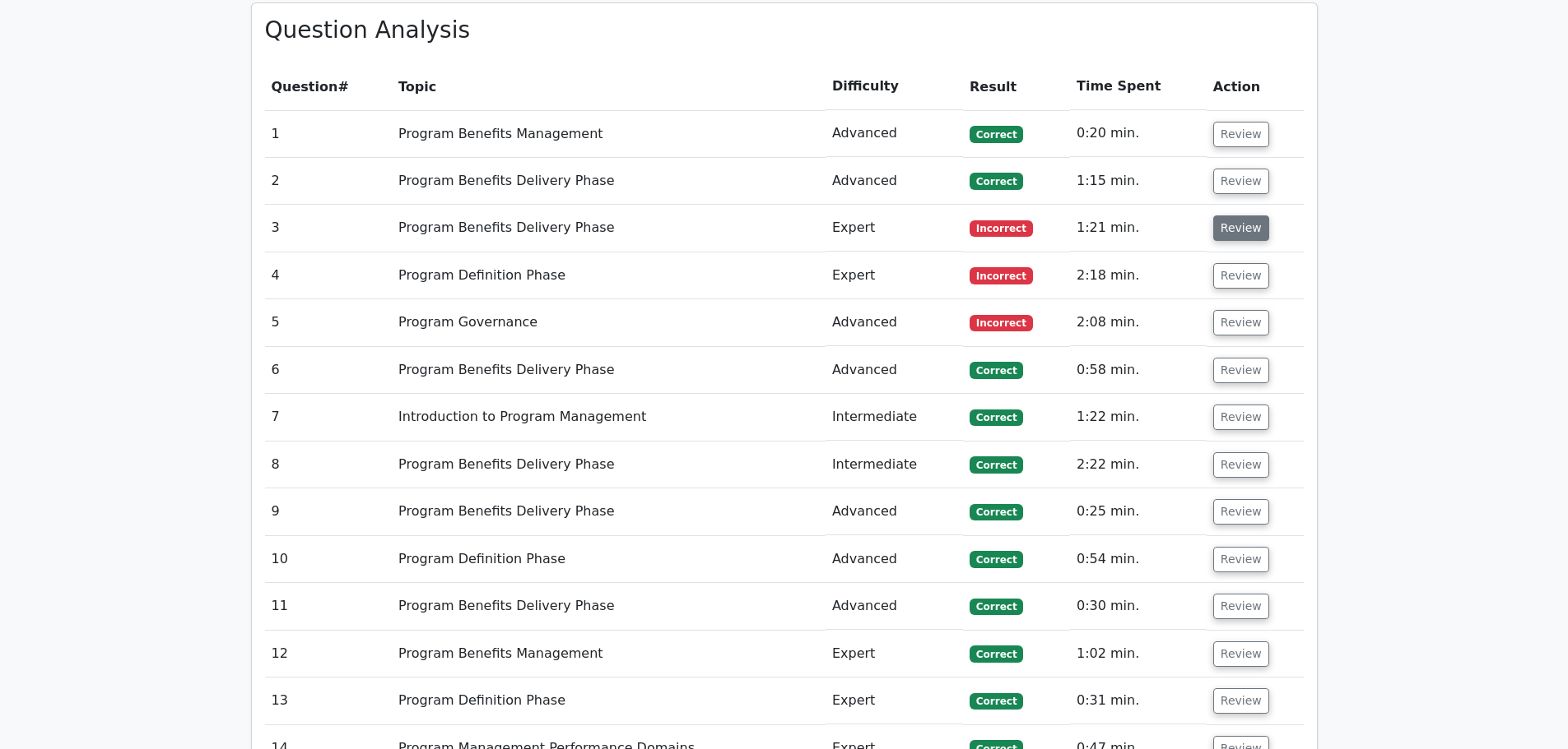
click at [1247, 215] on button "Review" at bounding box center [1240, 228] width 56 height 26
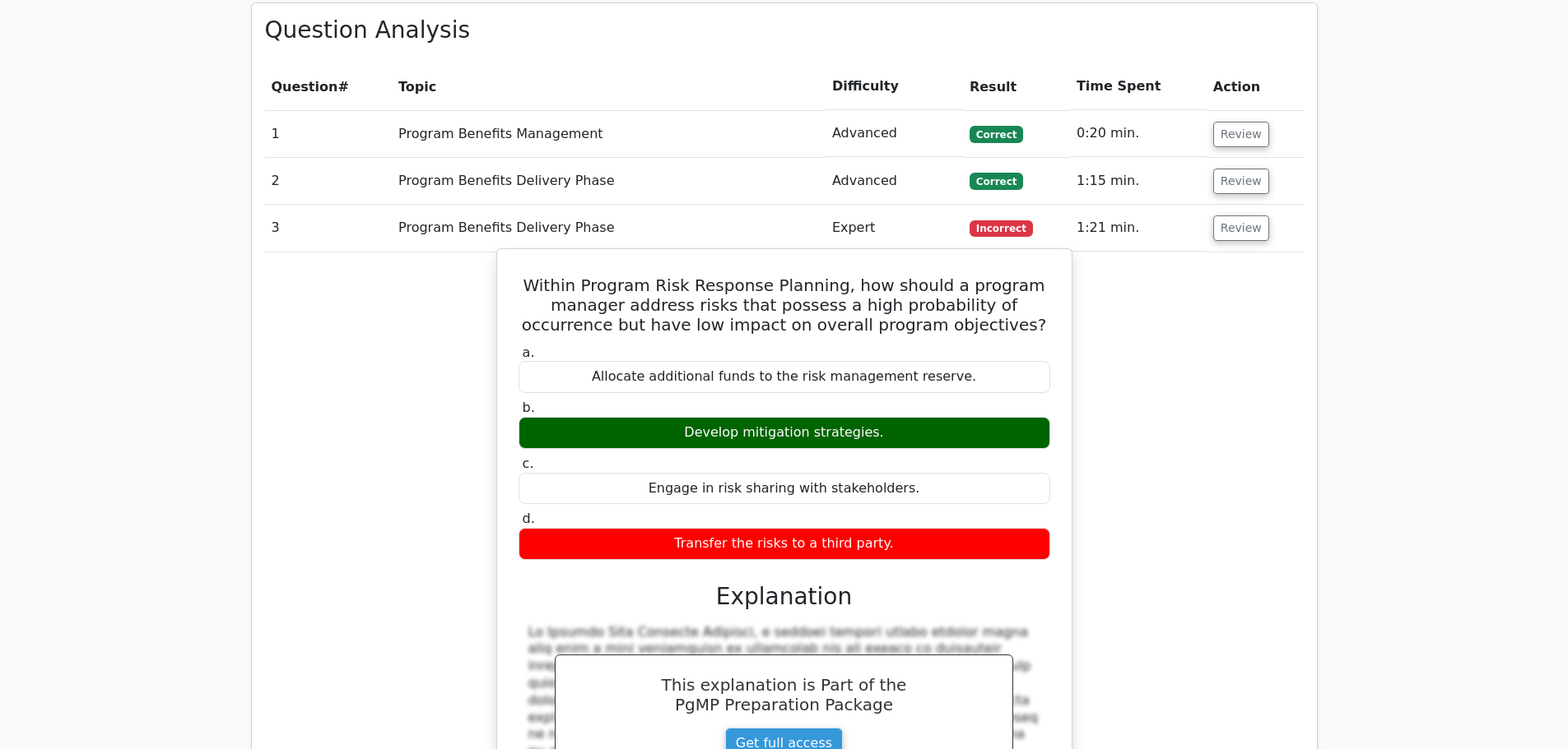
drag, startPoint x: 546, startPoint y: 228, endPoint x: 912, endPoint y: 486, distance: 447.8
click at [912, 486] on div "Within Program Risk Response Planning, how should a program manager address ris…" at bounding box center [784, 633] width 562 height 755
copy div "Within Program Risk Response Planning, how should a program manager address ris…"
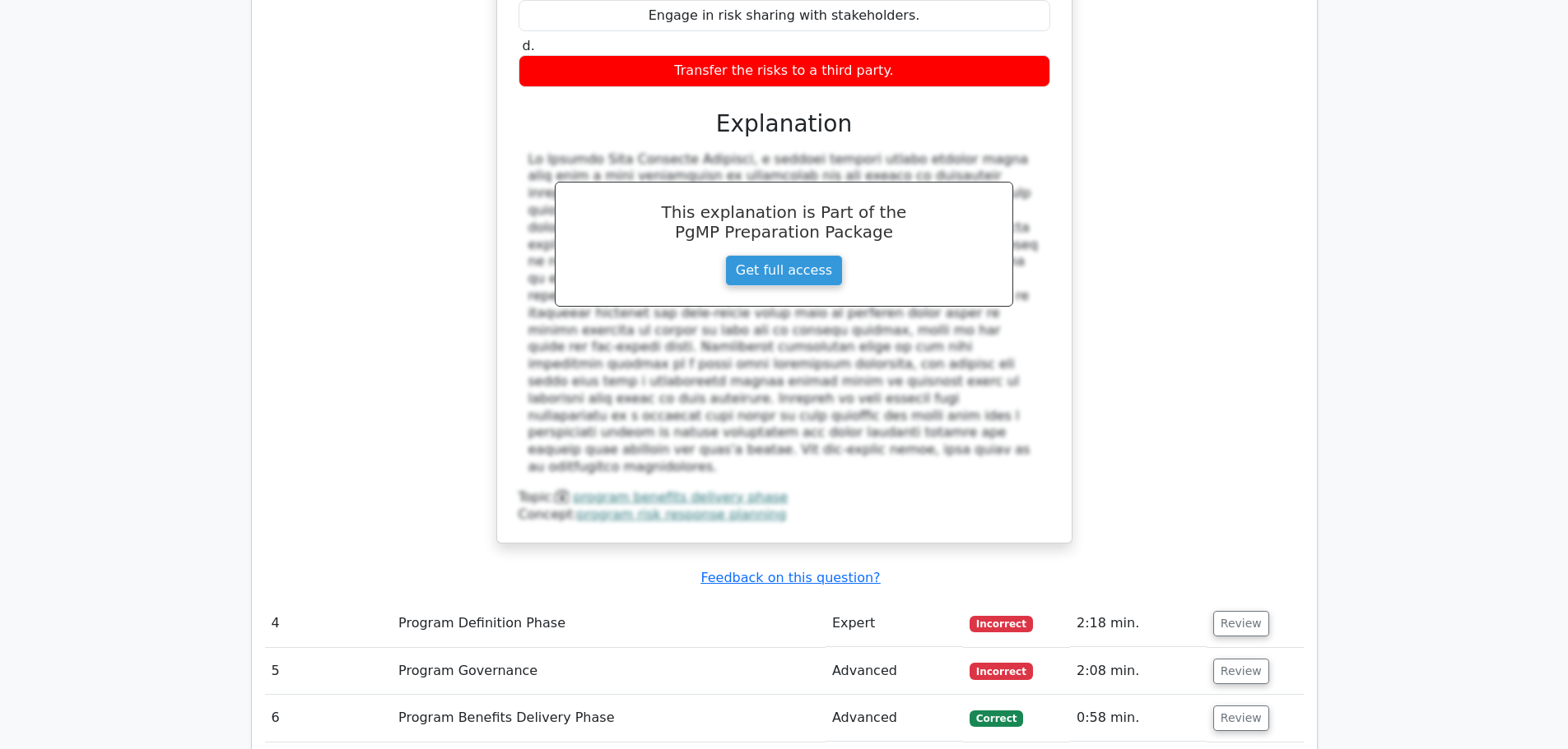
scroll to position [1892, 0]
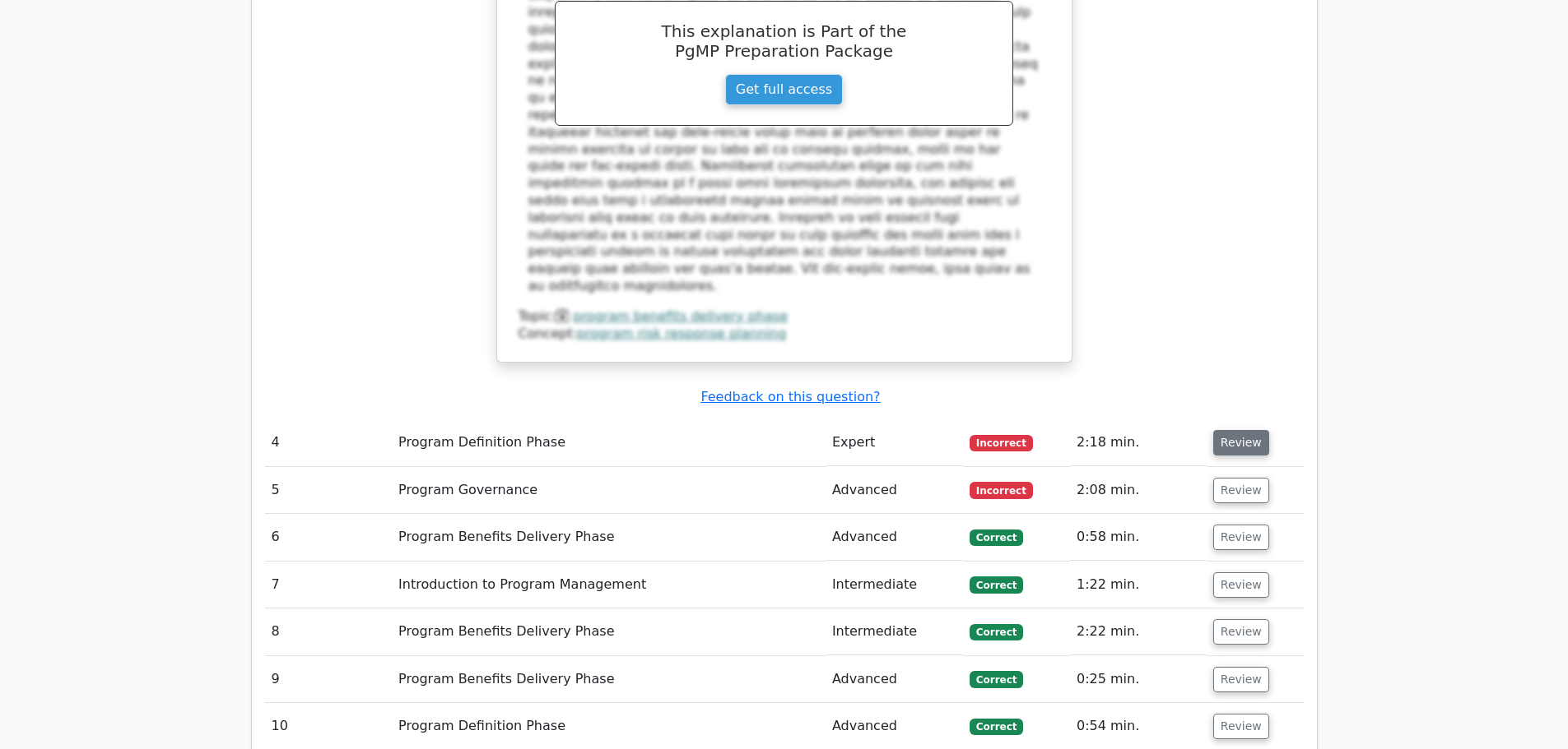
click at [1234, 430] on button "Review" at bounding box center [1240, 443] width 56 height 26
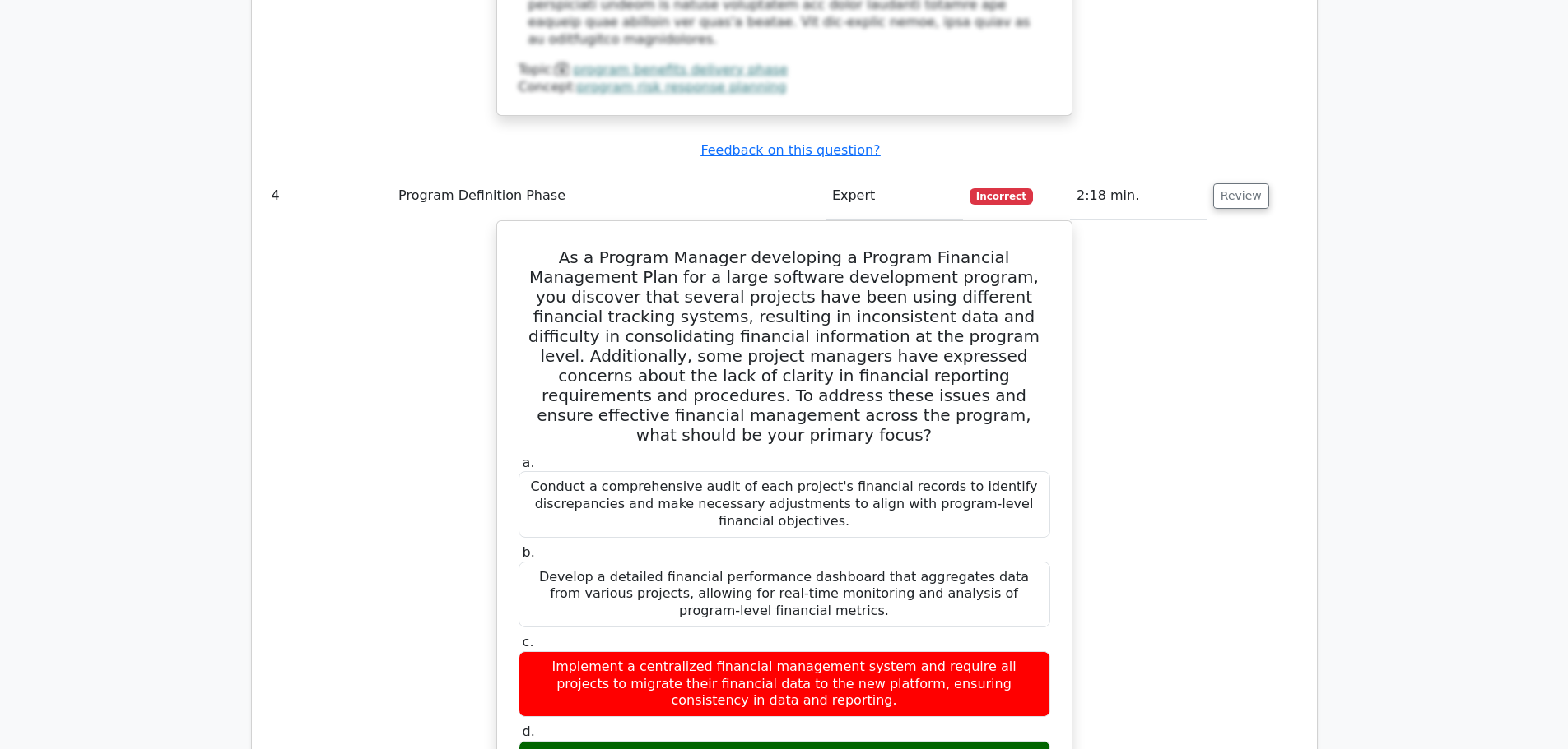
scroll to position [2220, 0]
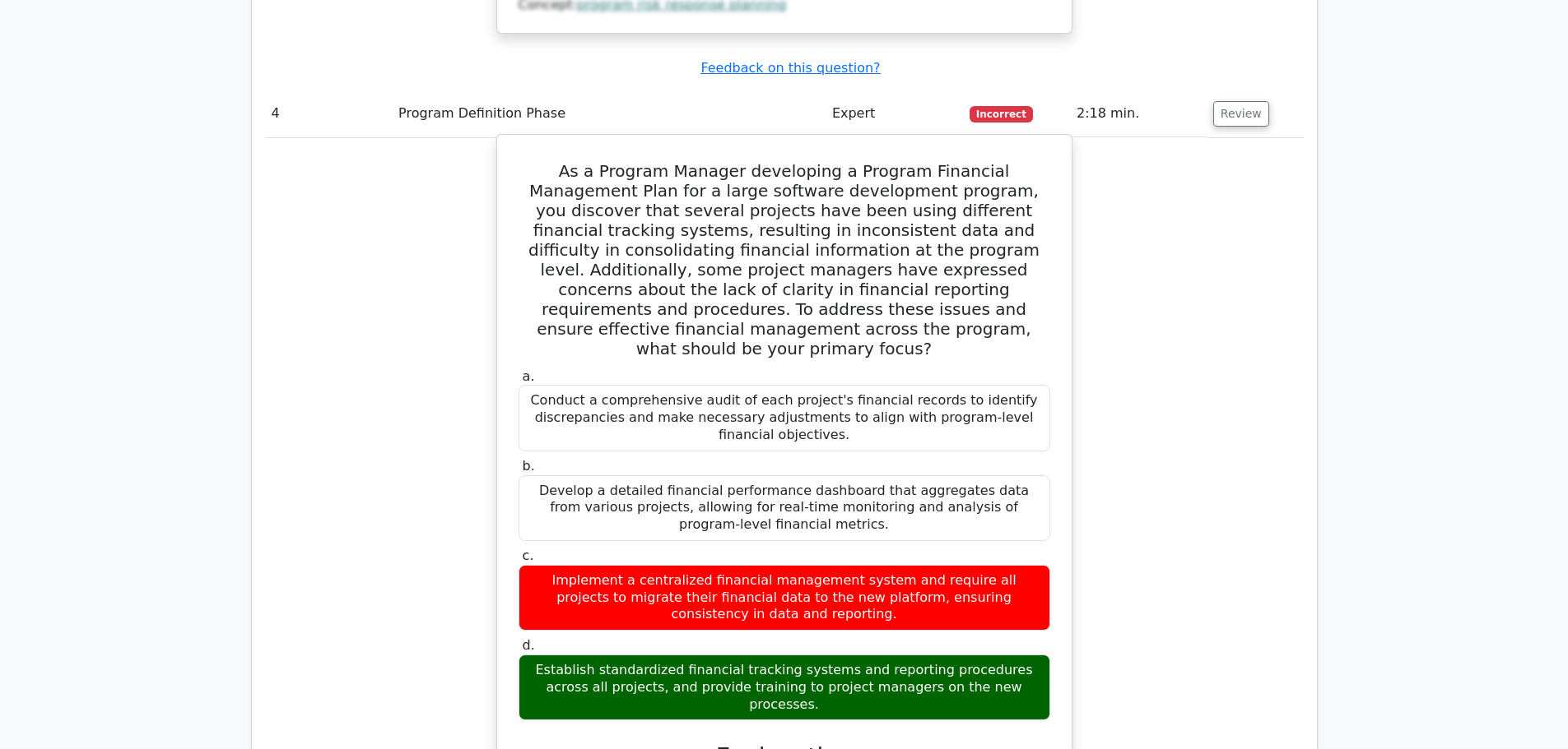
drag, startPoint x: 526, startPoint y: 59, endPoint x: 1022, endPoint y: 561, distance: 705.7
click at [1022, 561] on div "As a Program Manager developing a Program Financial Management Plan for a large…" at bounding box center [784, 613] width 562 height 943
copy div "As a Program Manager developing a Program Financial Management Plan for a large…"
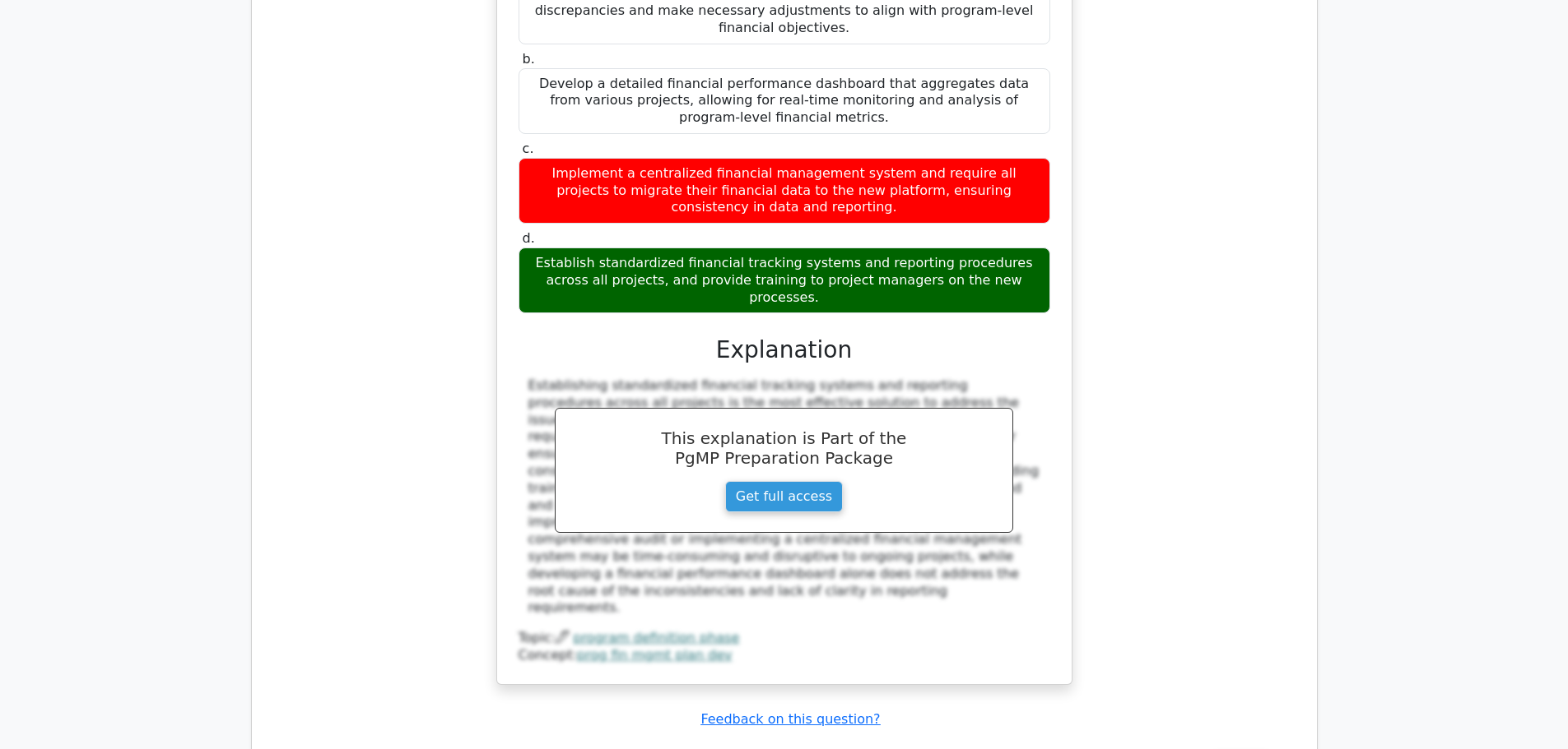
scroll to position [2960, 0]
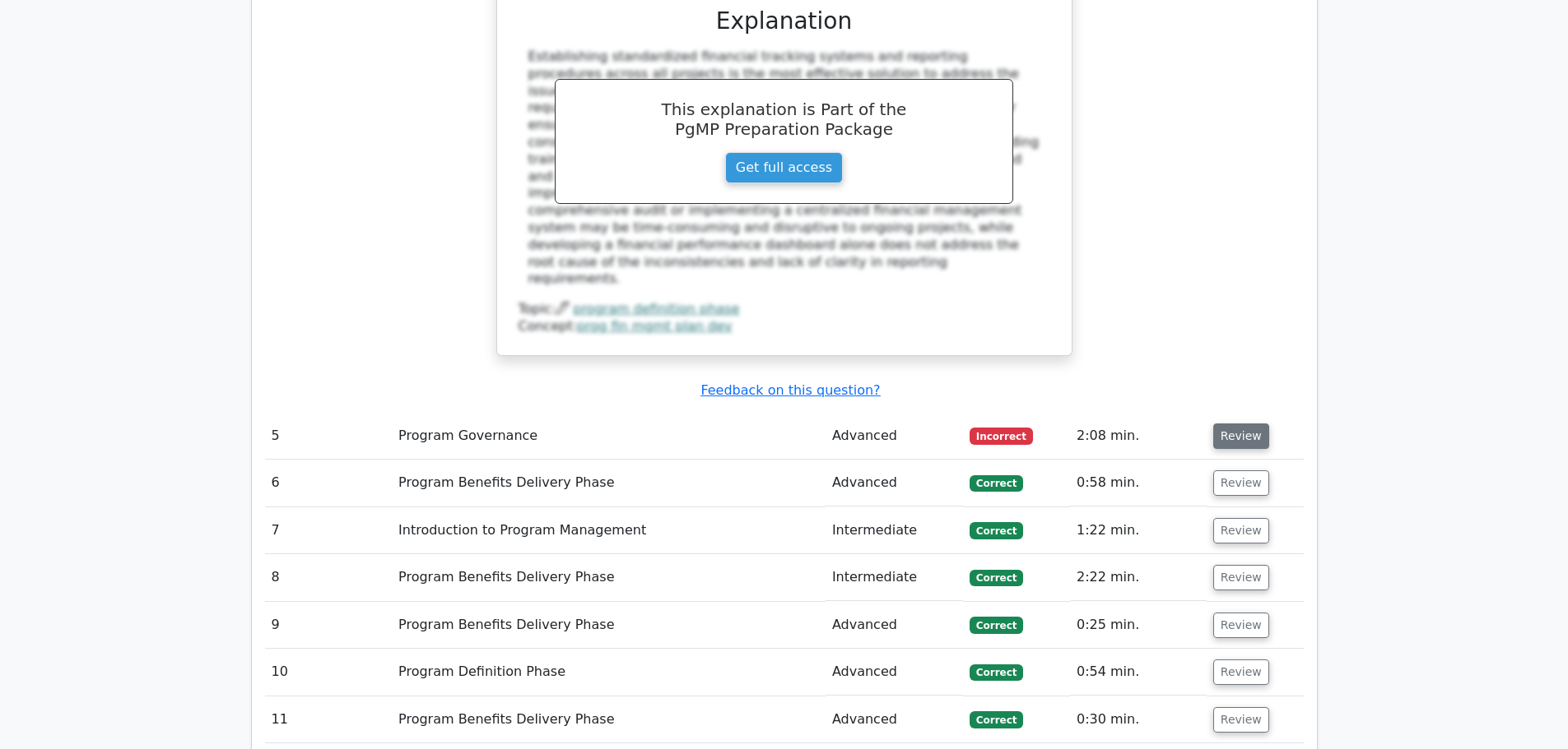
click at [1234, 423] on button "Review" at bounding box center [1240, 436] width 56 height 26
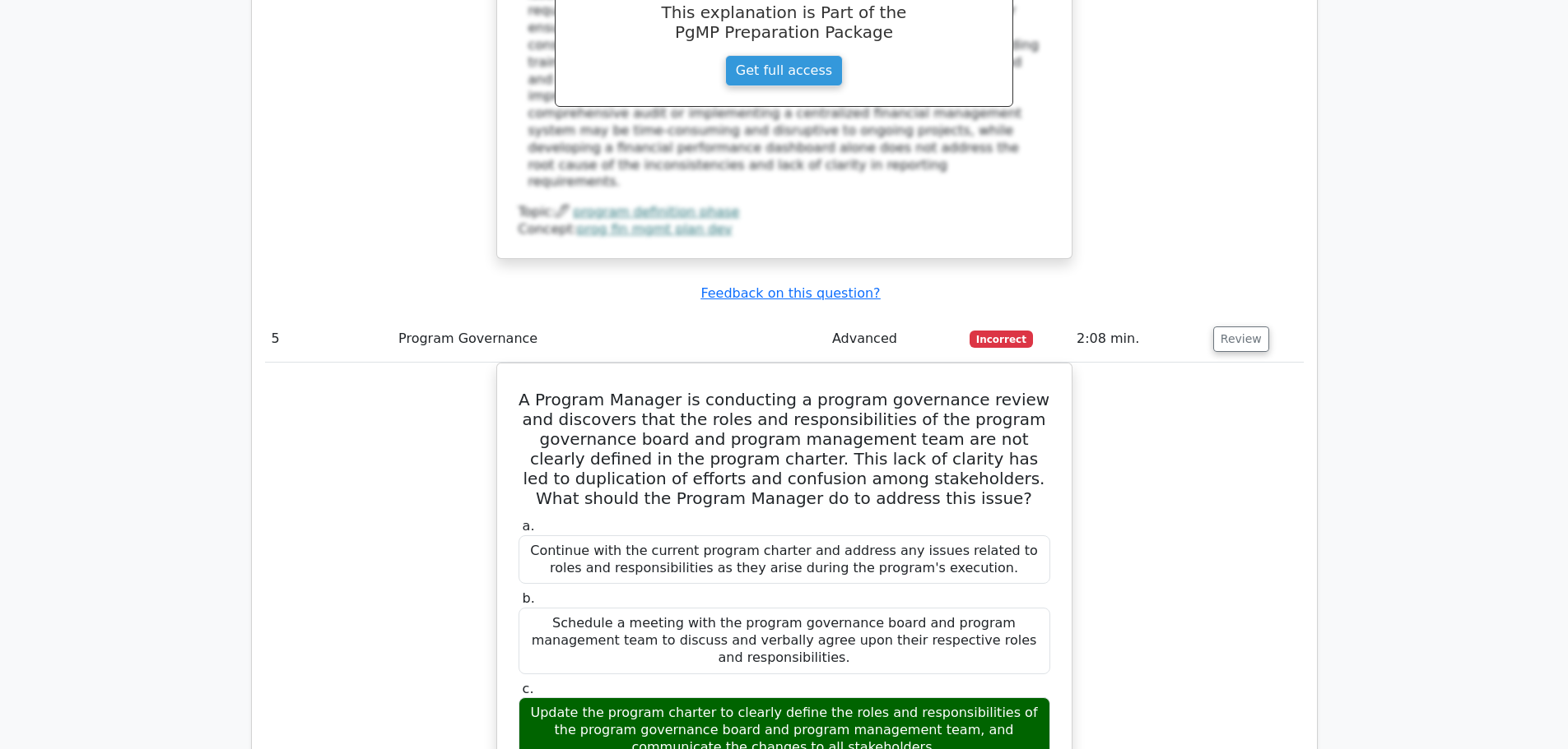
scroll to position [3207, 0]
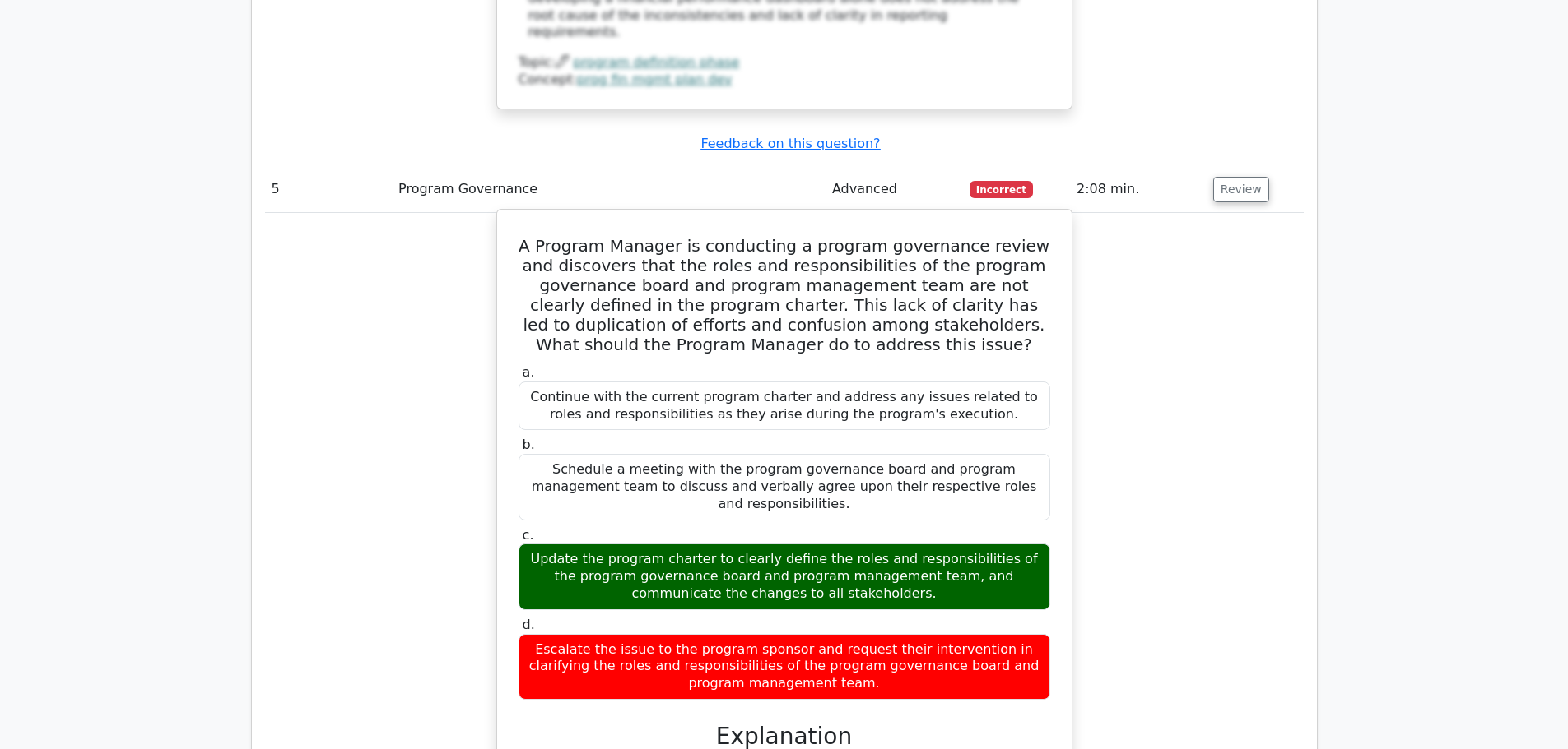
drag, startPoint x: 528, startPoint y: 67, endPoint x: 894, endPoint y: 484, distance: 554.8
click at [894, 484] on div "A Program Manager is conducting a program governance review and discovers that …" at bounding box center [784, 631] width 562 height 831
copy div "A Program Manager is conducting a program governance review and discovers that …"
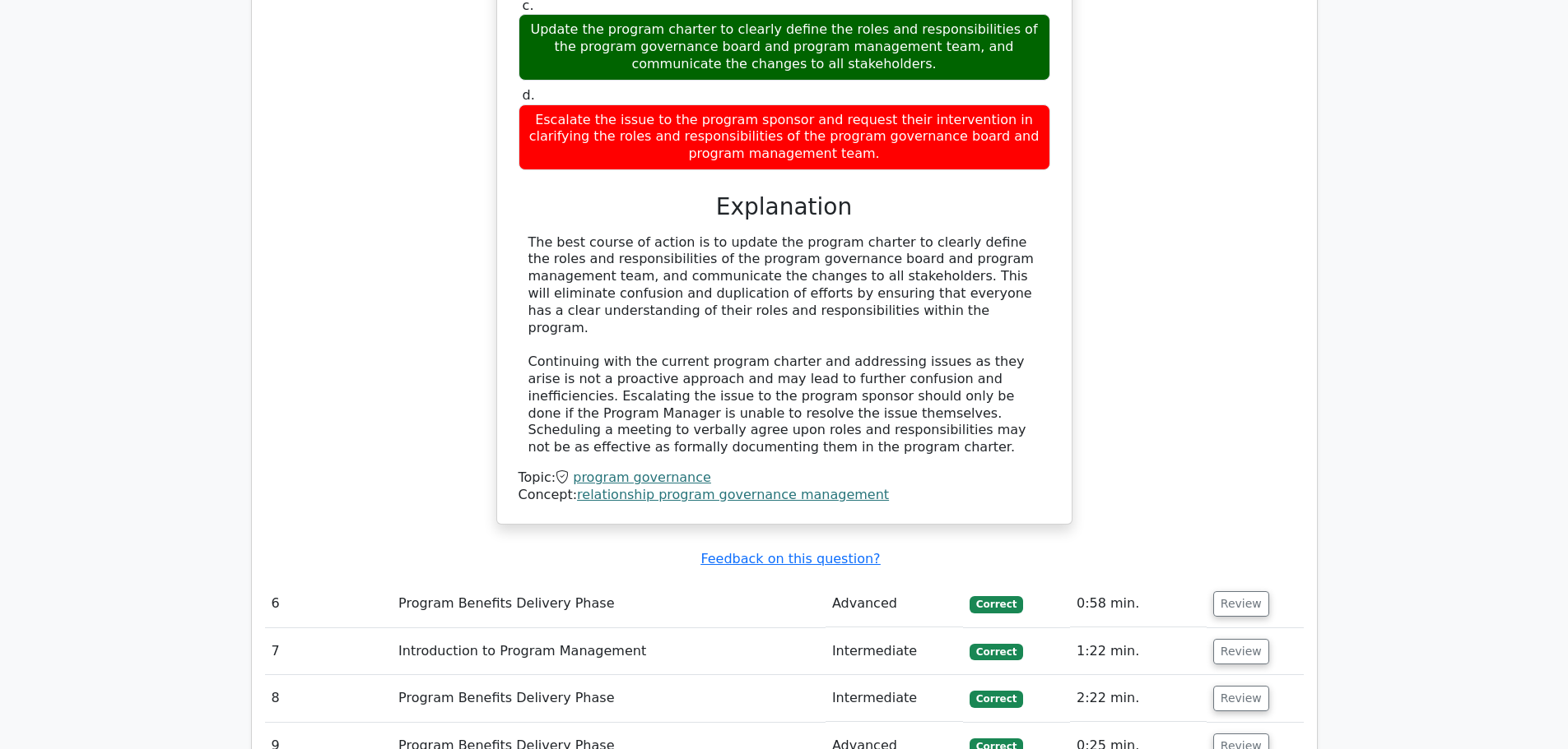
scroll to position [3783, 0]
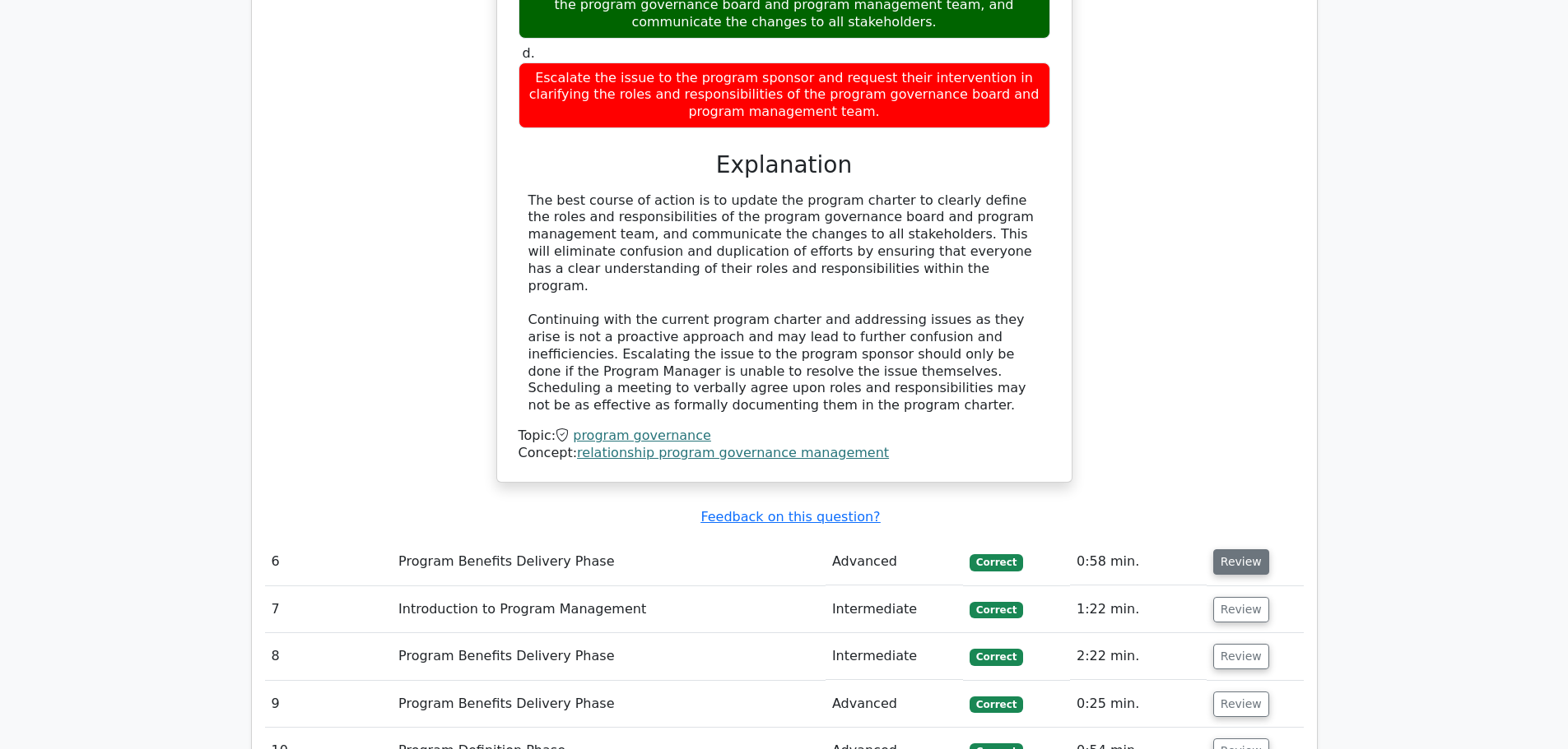
click at [1239, 549] on button "Review" at bounding box center [1240, 562] width 56 height 26
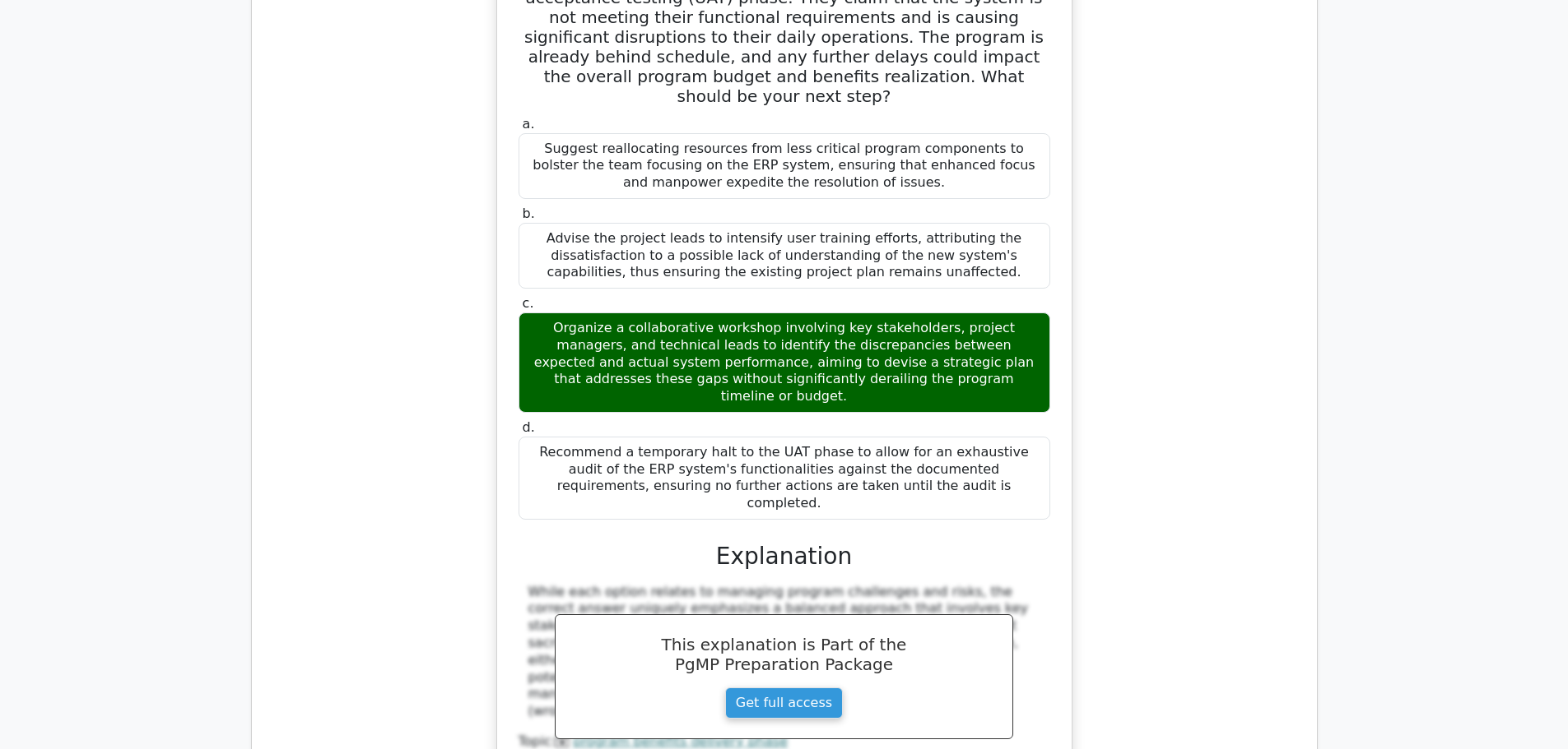
scroll to position [4687, 0]
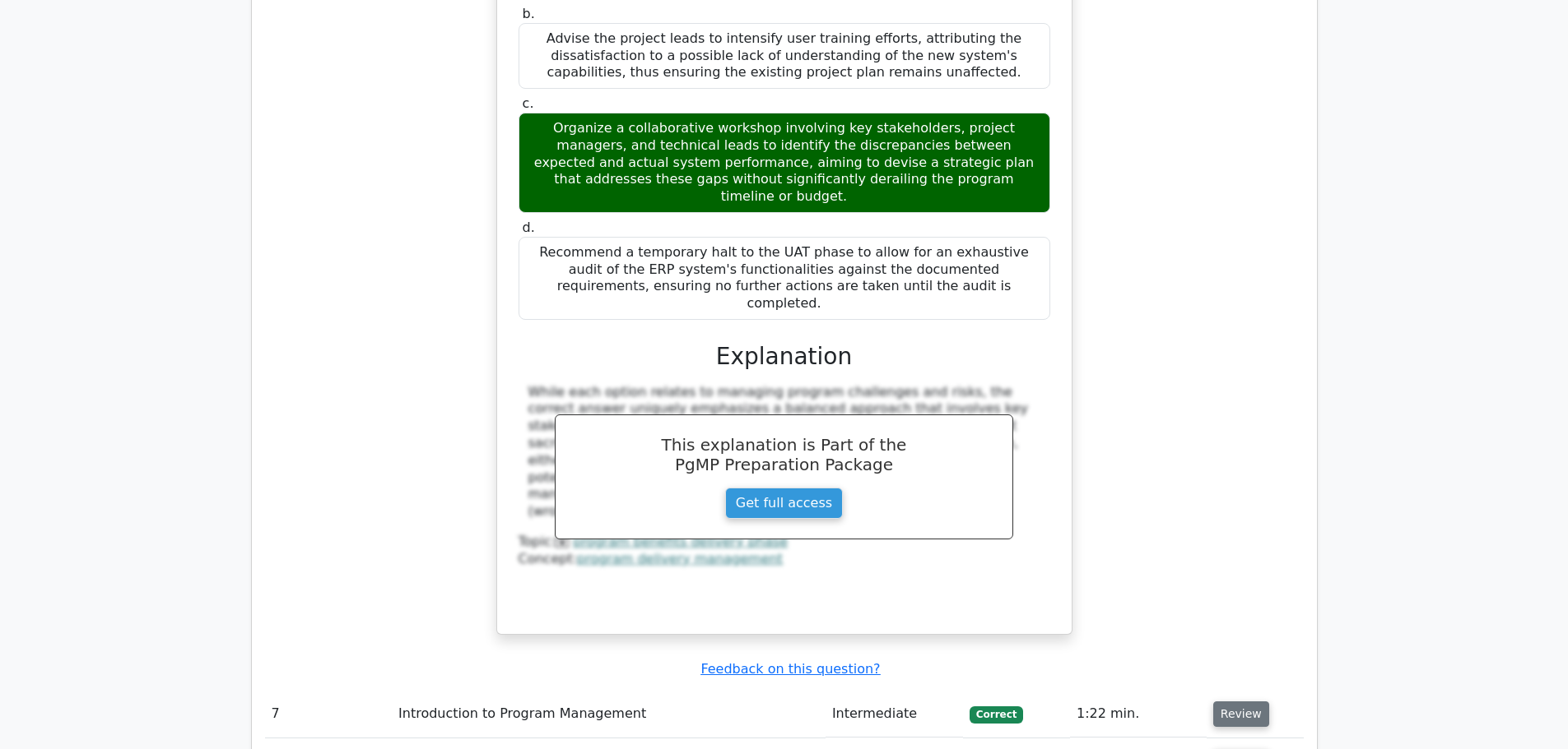
click at [1229, 701] on button "Review" at bounding box center [1240, 714] width 56 height 26
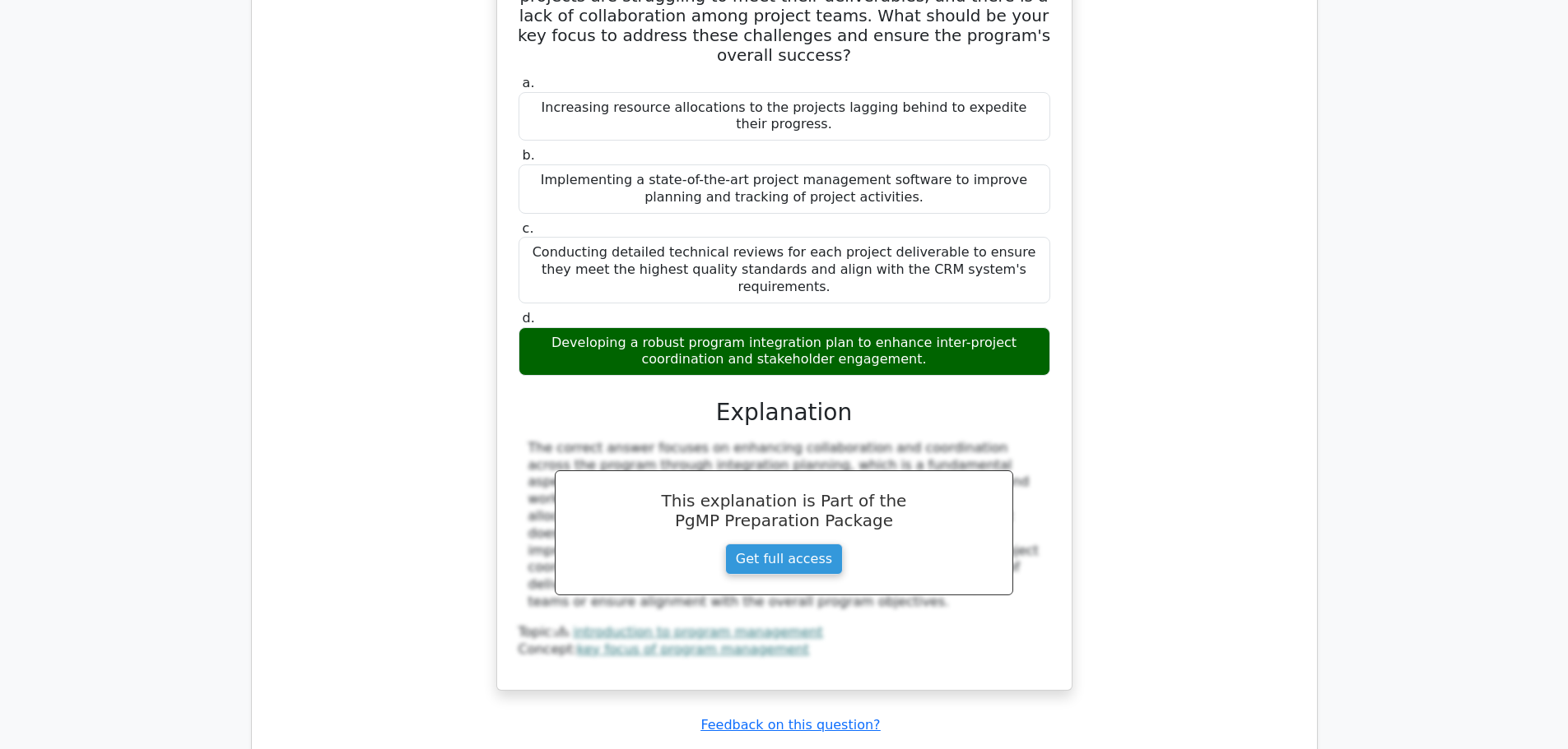
scroll to position [5756, 0]
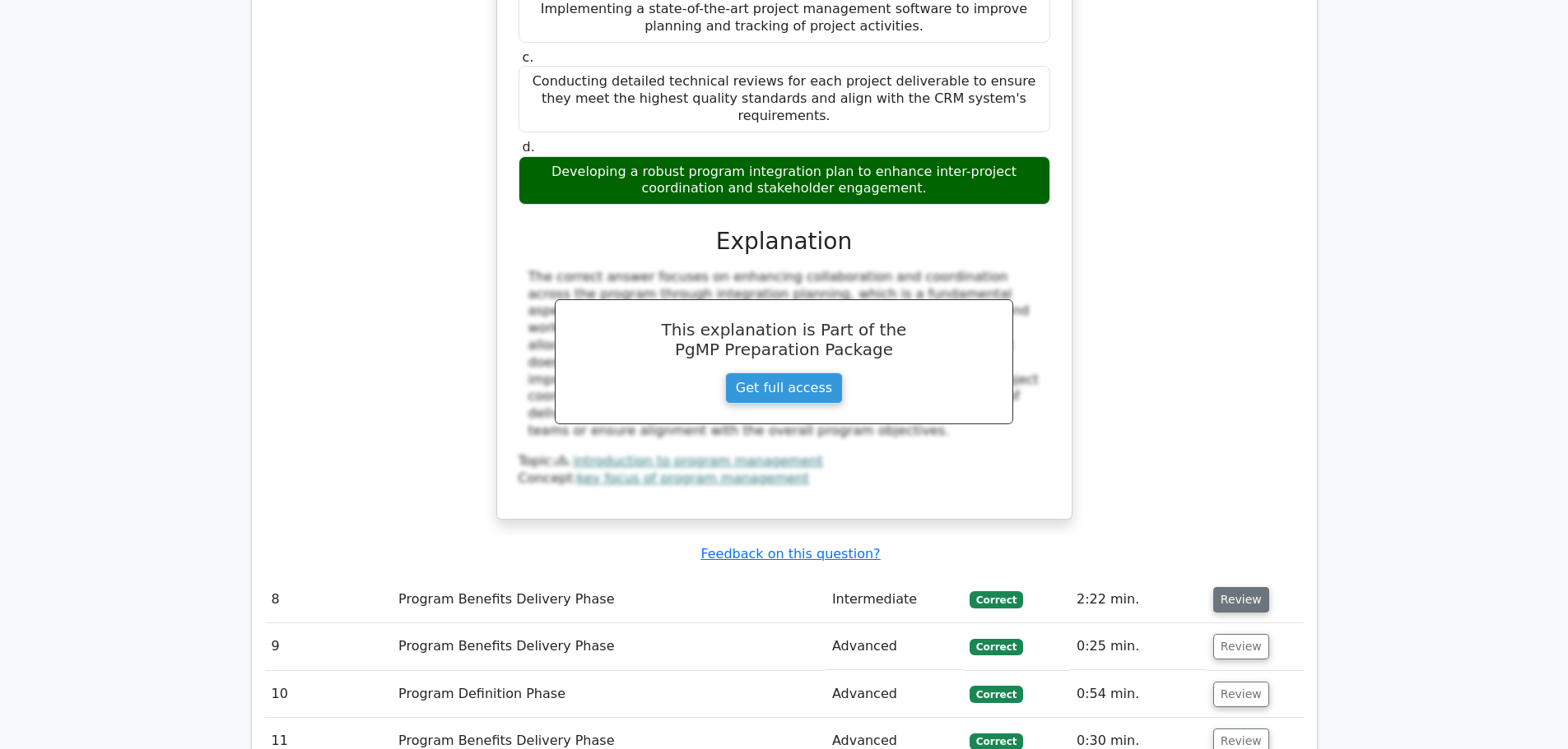
click at [1236, 587] on button "Review" at bounding box center [1240, 600] width 56 height 26
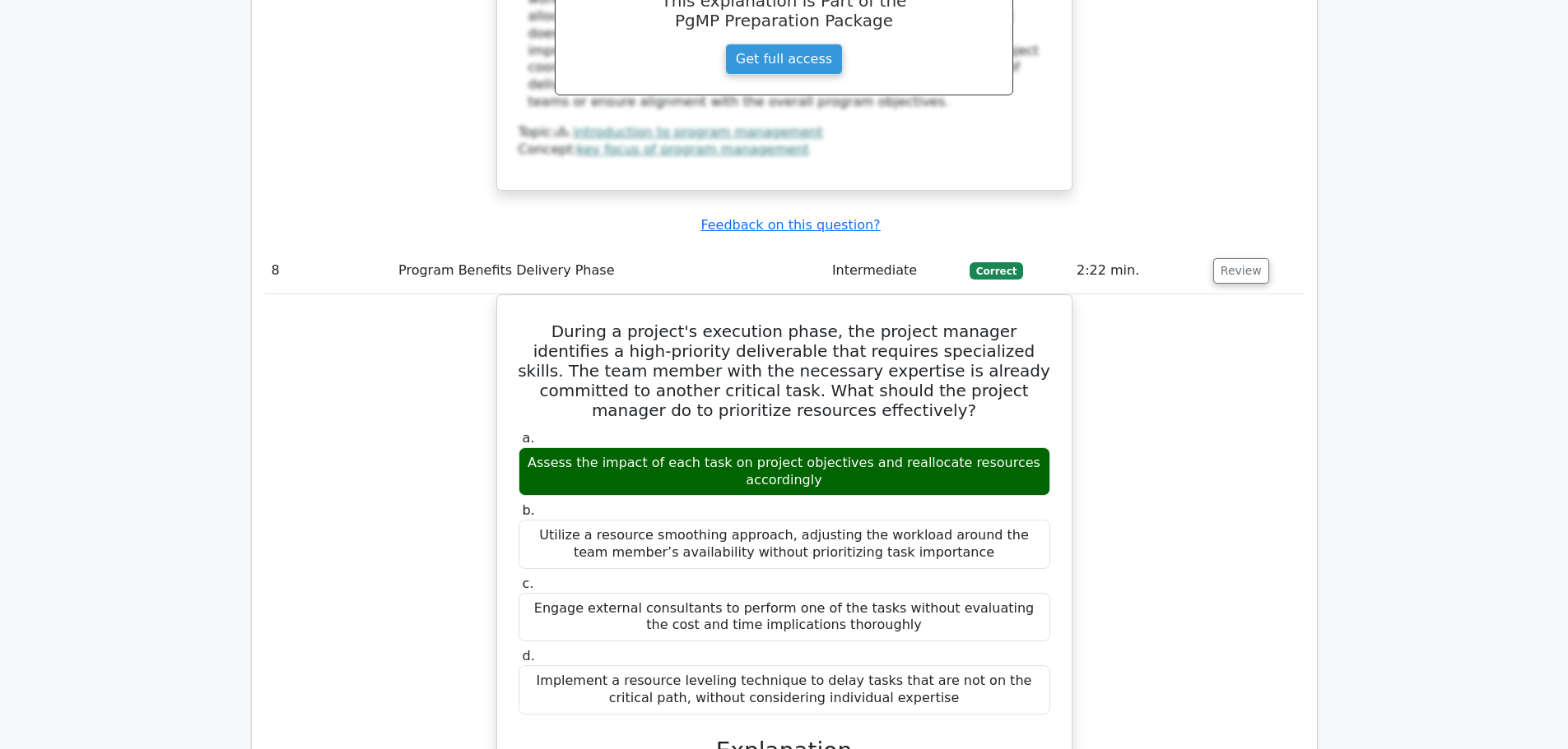
scroll to position [6332, 0]
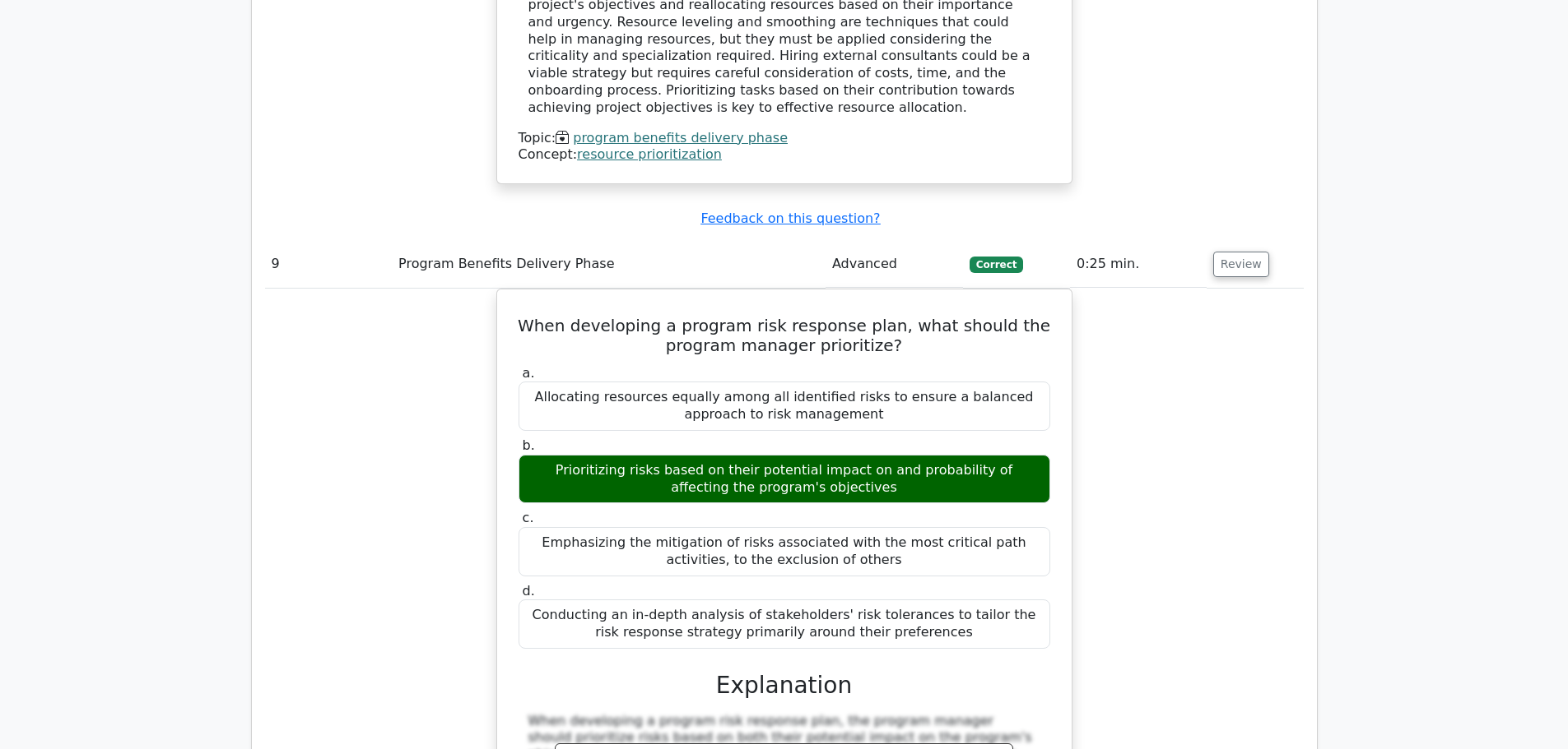
scroll to position [7072, 0]
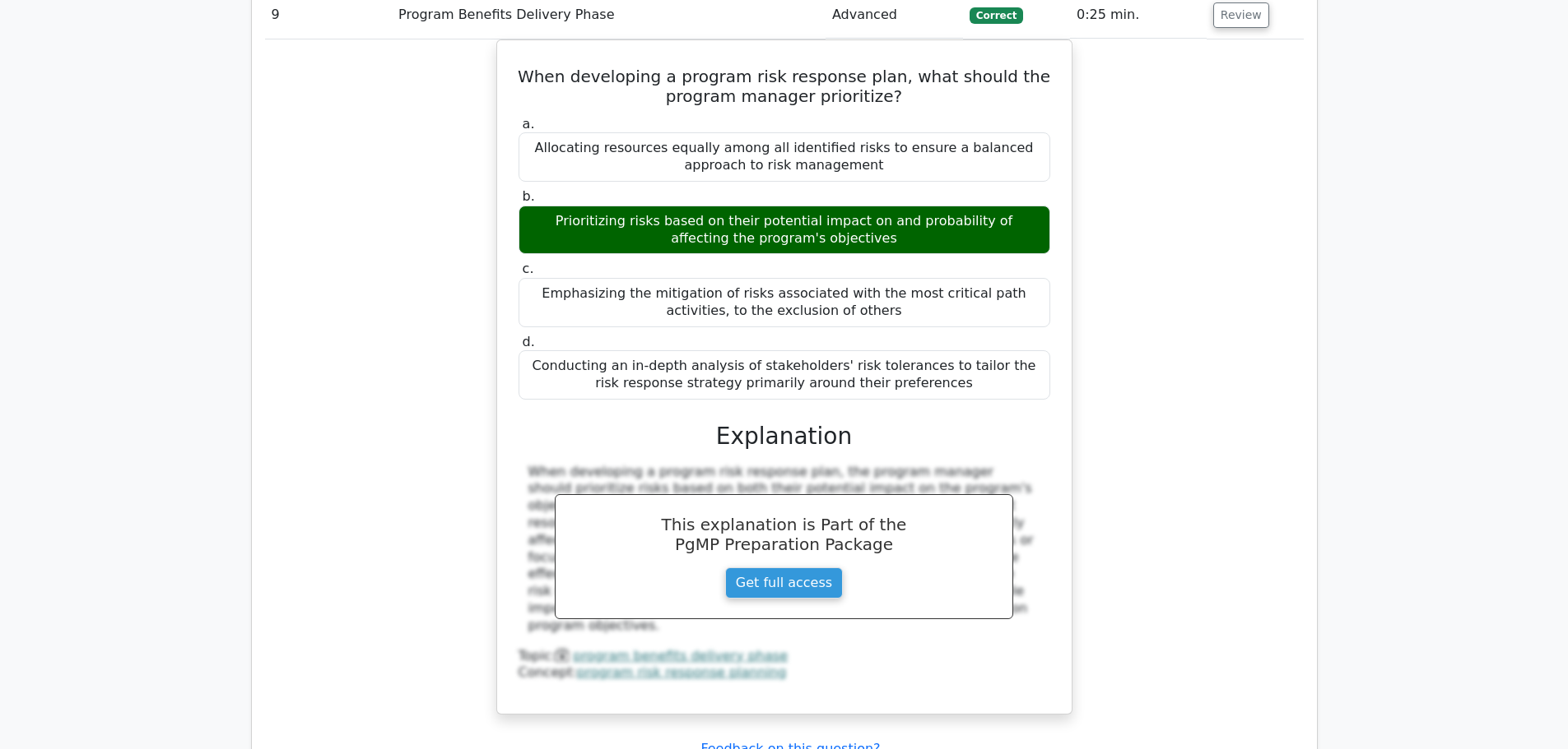
scroll to position [7319, 0]
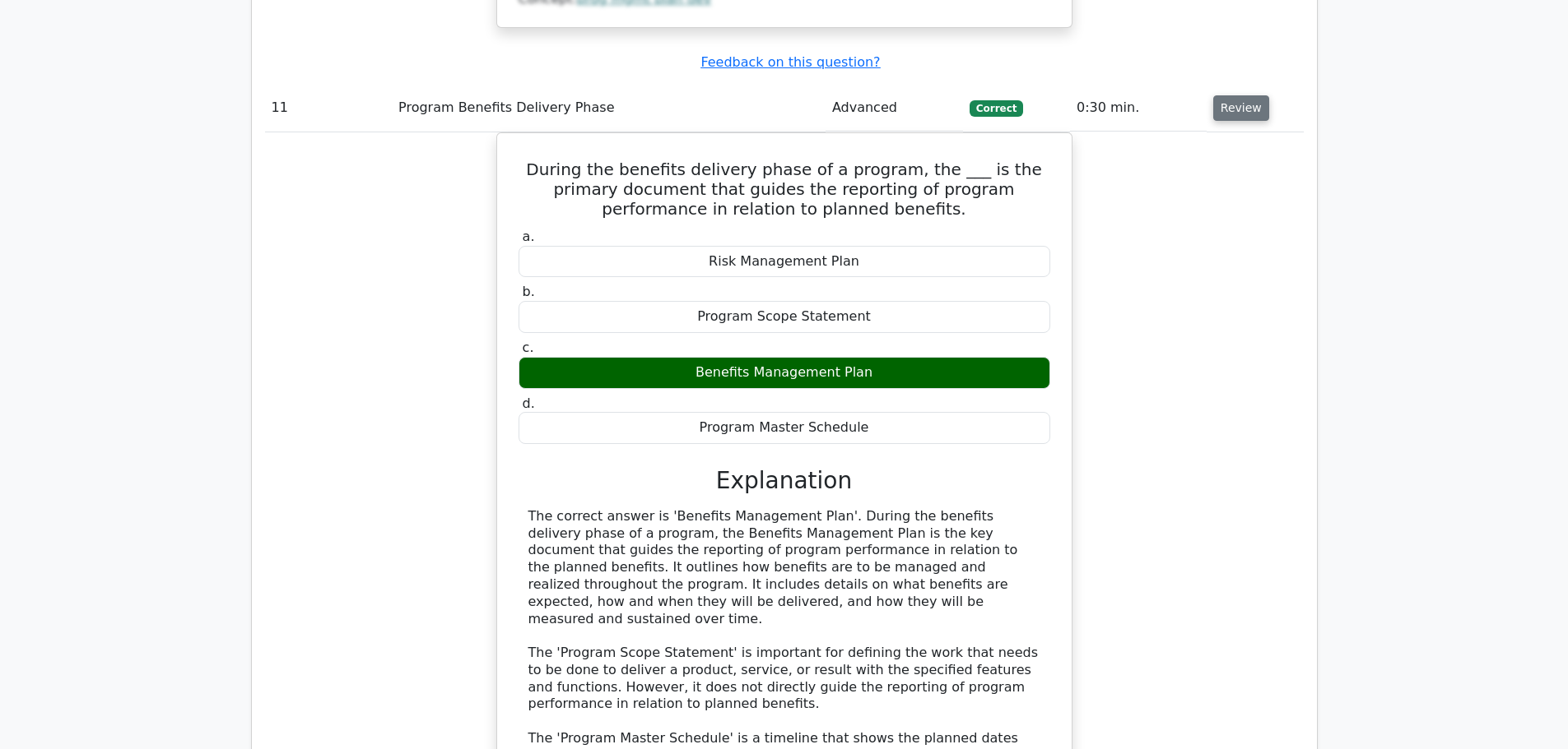
scroll to position [8799, 0]
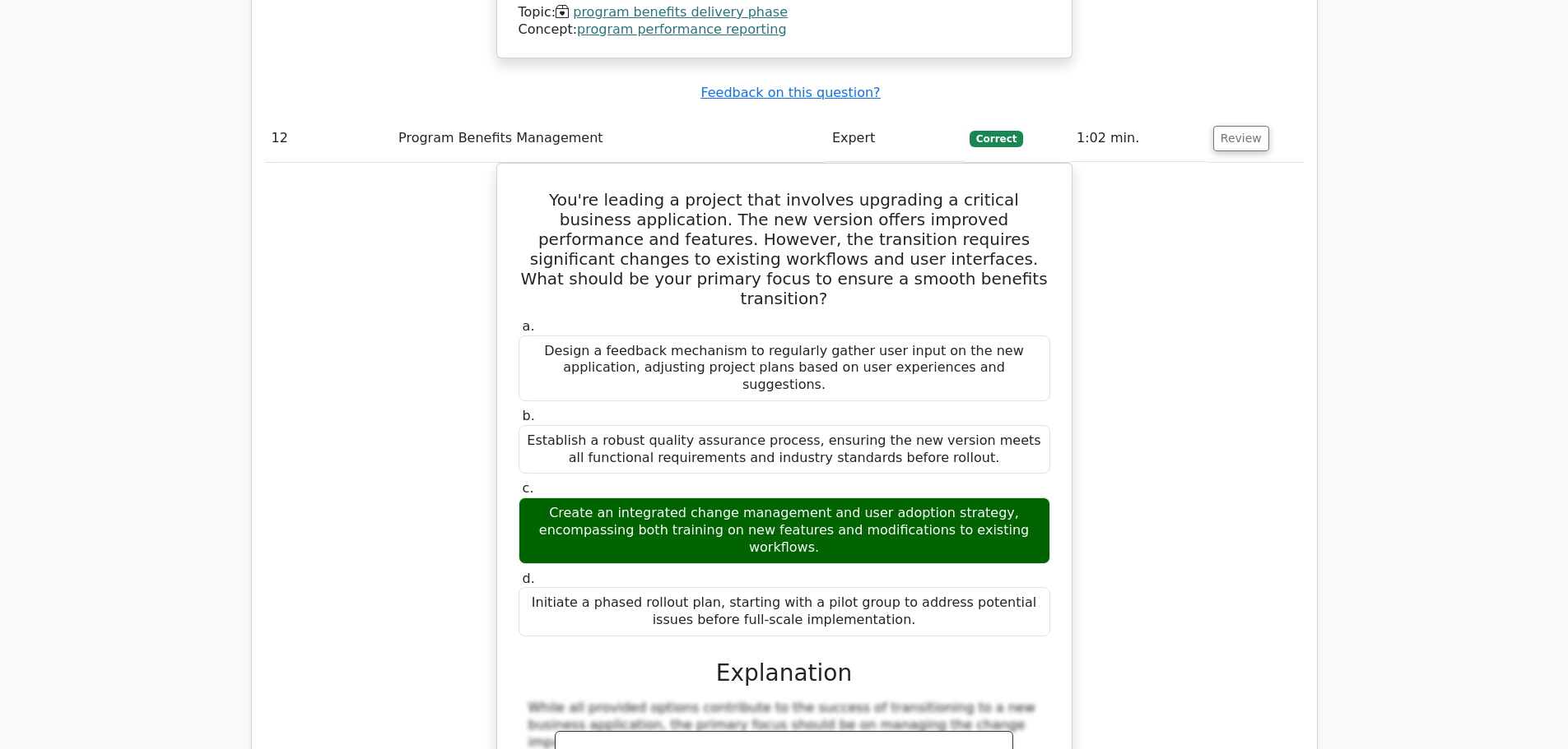
scroll to position [9869, 0]
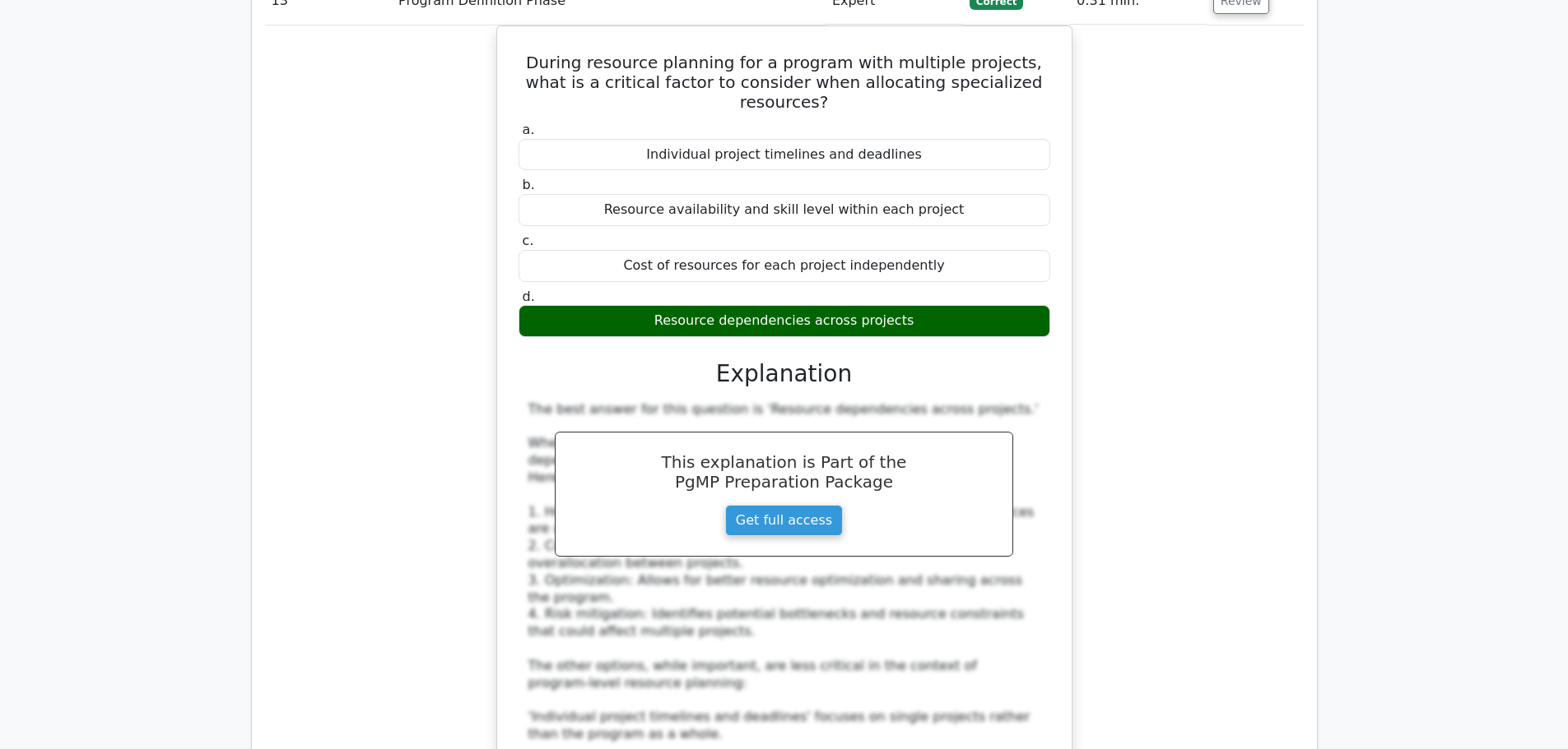
scroll to position [10773, 0]
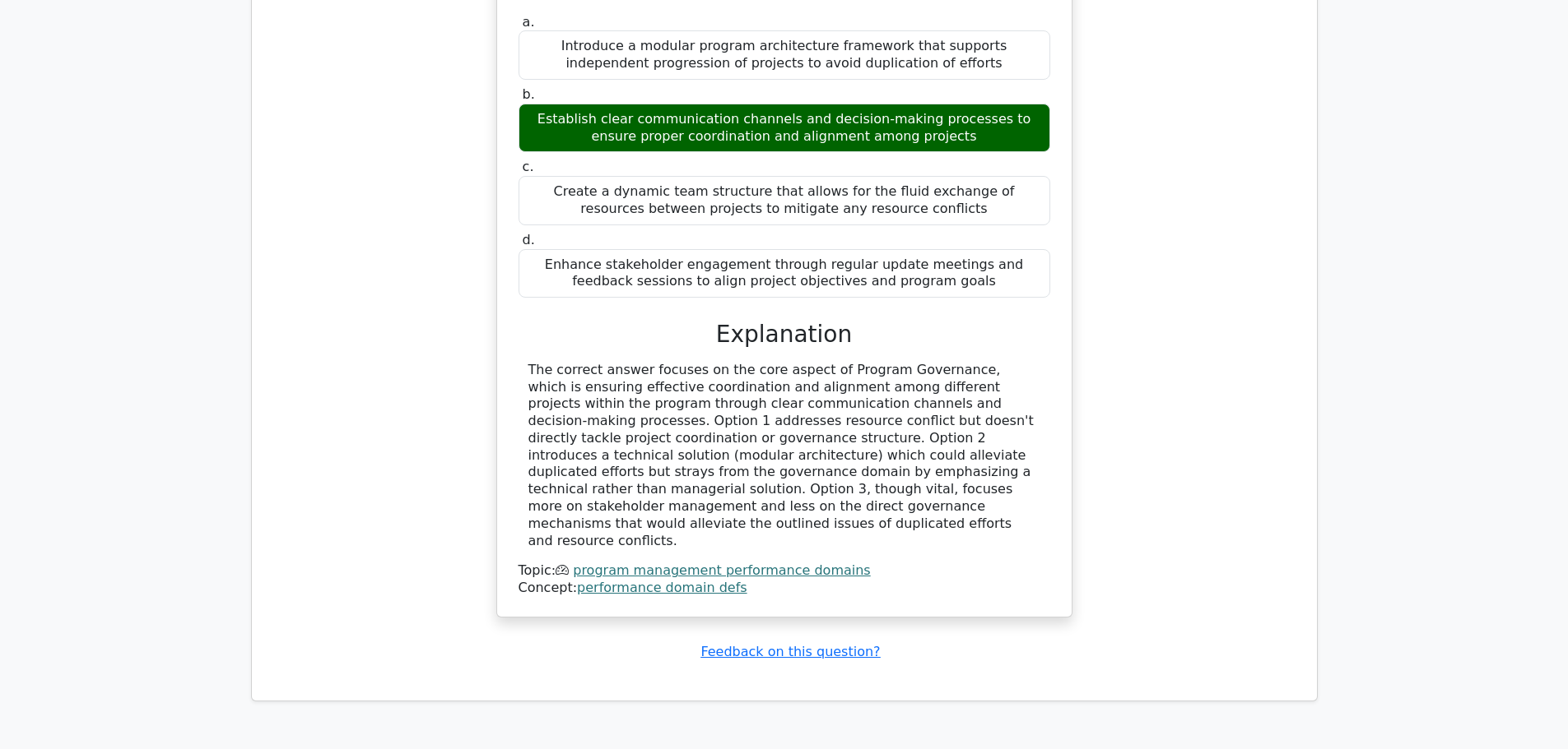
scroll to position [12140, 0]
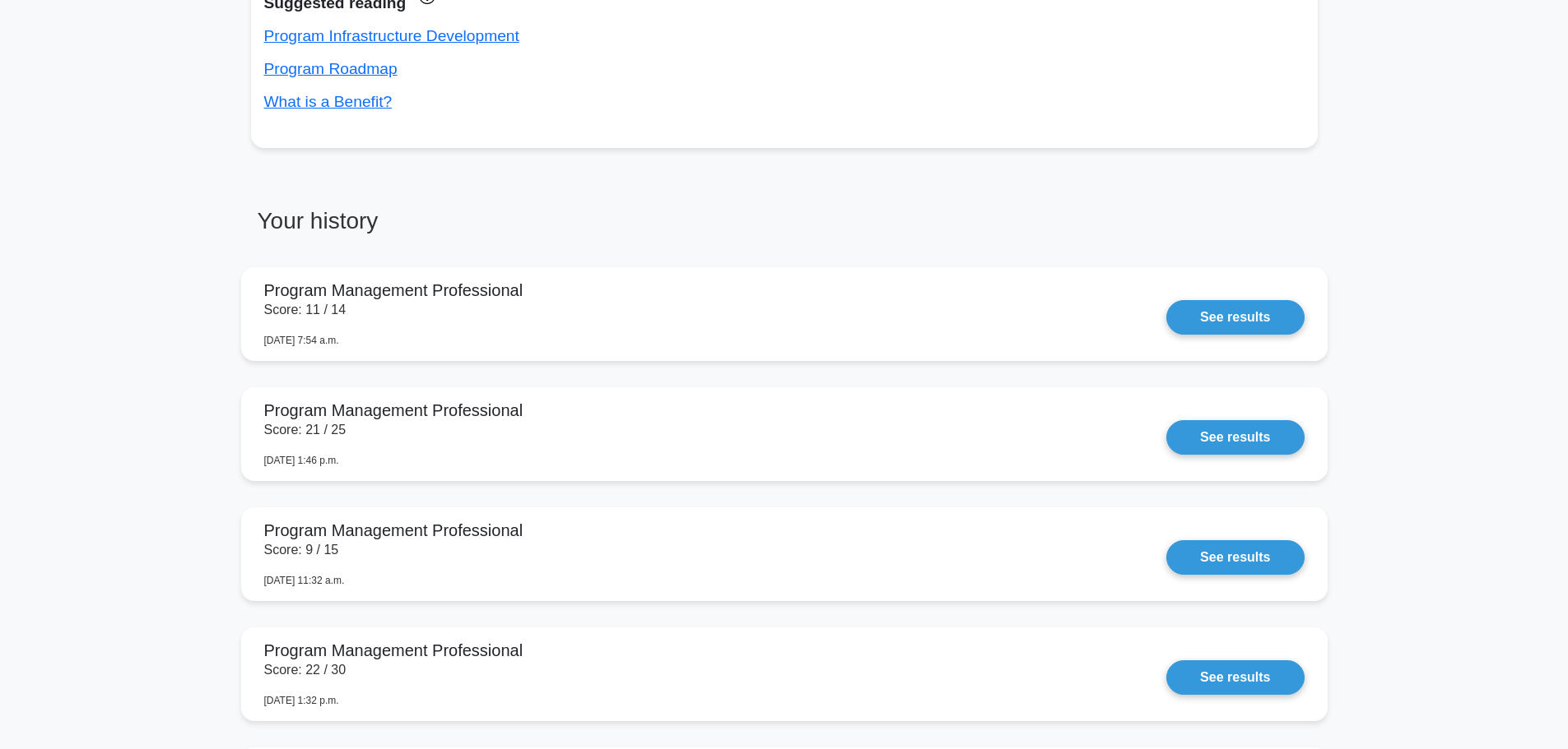
scroll to position [1151, 0]
